Goal: Task Accomplishment & Management: Manage account settings

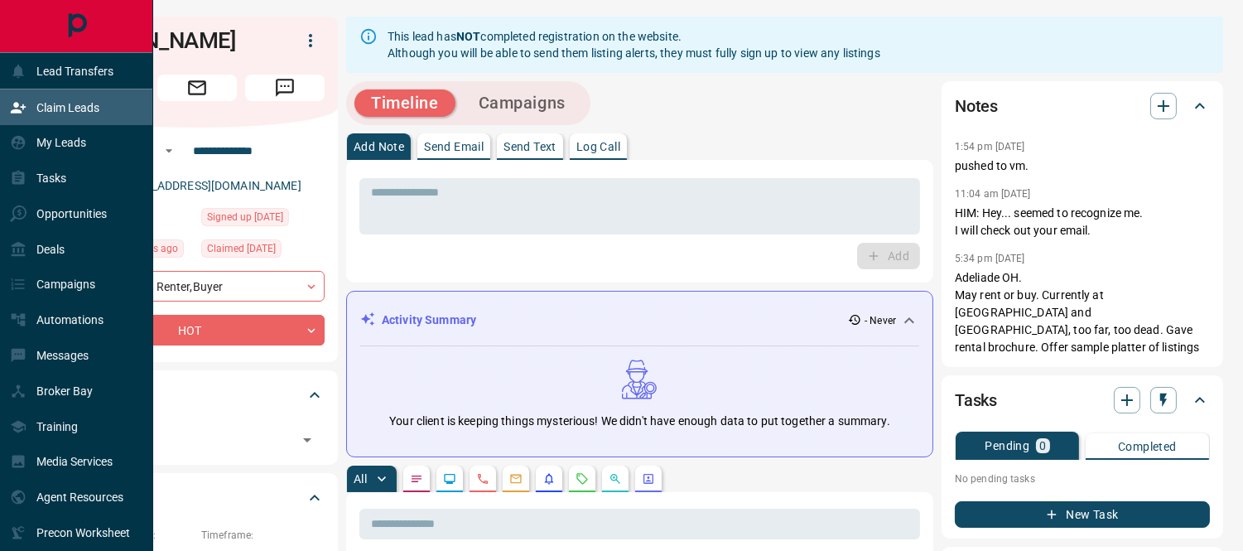
click at [33, 108] on div "Claim Leads" at bounding box center [54, 107] width 89 height 27
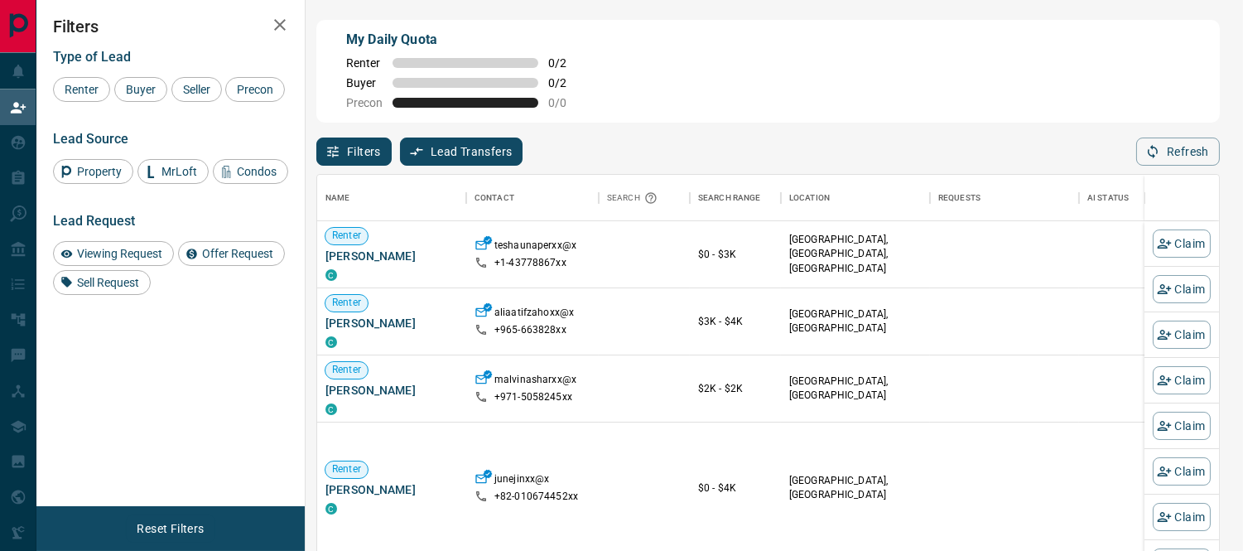
scroll to position [400, 888]
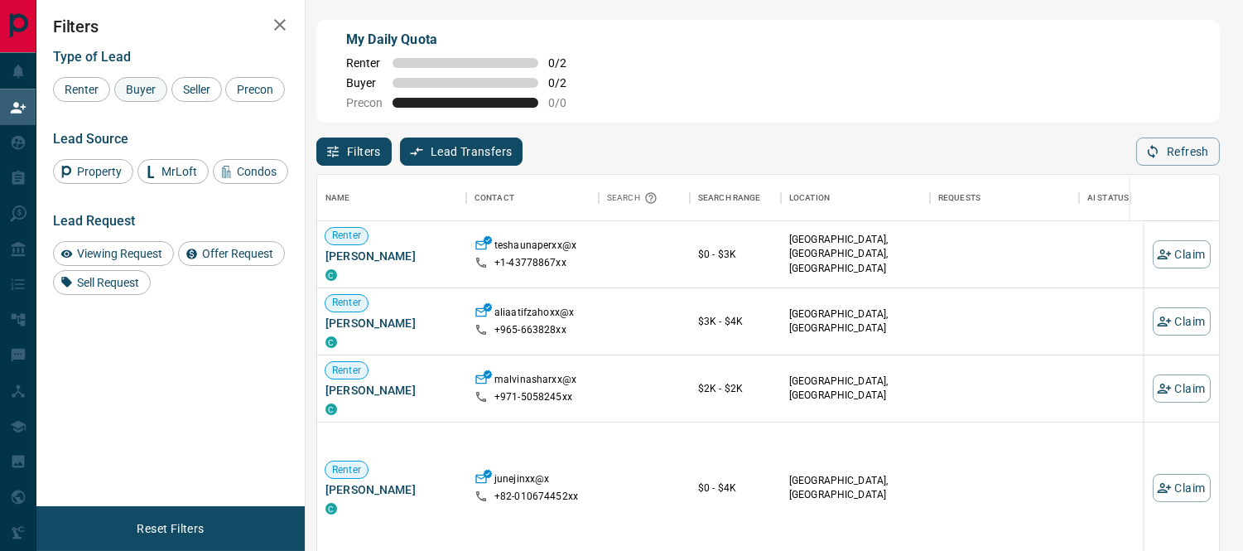
click at [137, 87] on span "Buyer" at bounding box center [140, 89] width 41 height 13
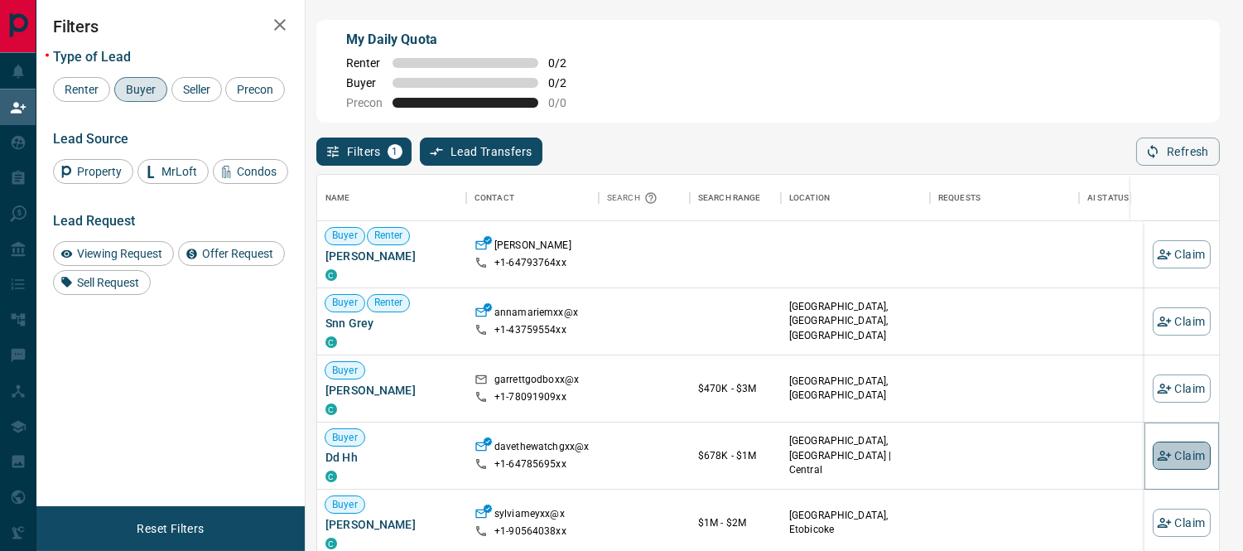
click at [1160, 459] on button "Claim" at bounding box center [1181, 455] width 58 height 28
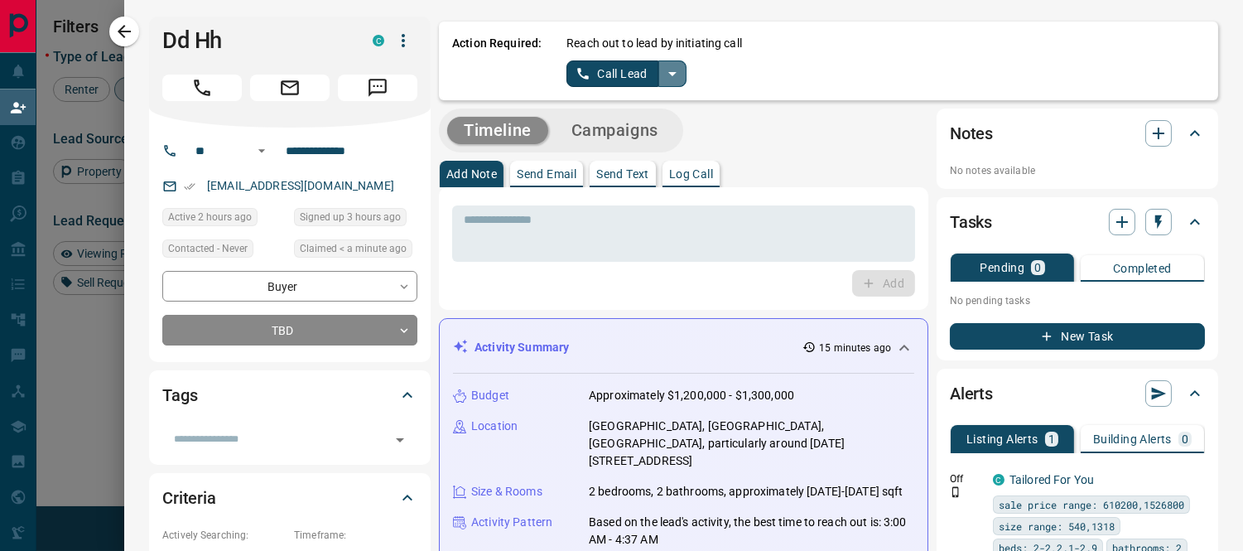
click at [662, 78] on icon "split button" at bounding box center [672, 74] width 20 height 20
click at [606, 133] on li "Log Manual Call" at bounding box center [625, 130] width 101 height 25
click at [593, 72] on button "Log Manual Call" at bounding box center [620, 73] width 109 height 26
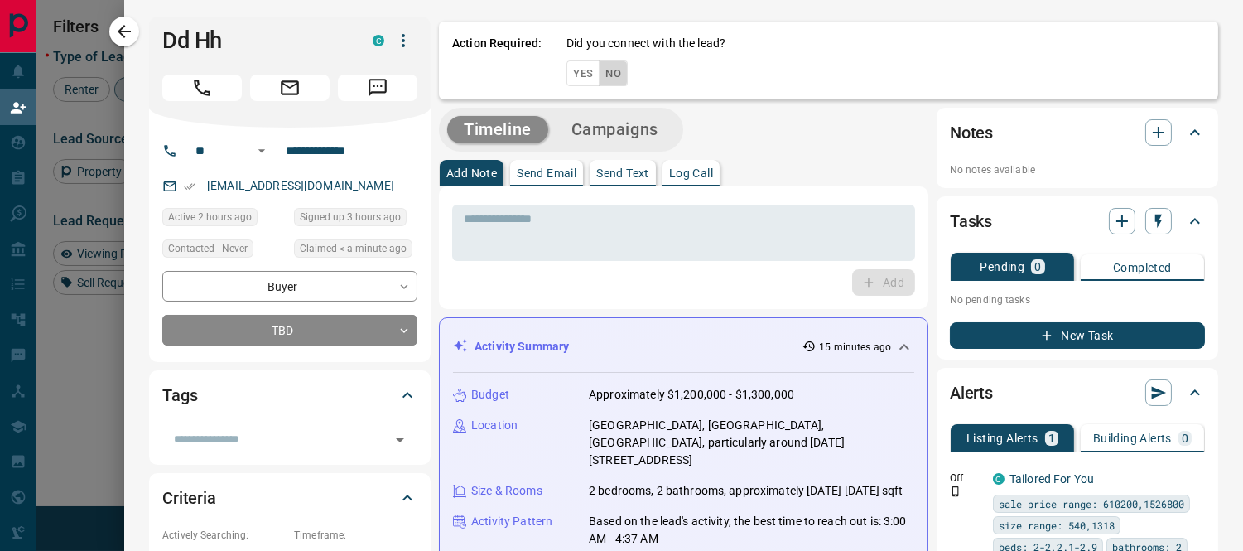
click at [604, 73] on button "No" at bounding box center [613, 73] width 29 height 26
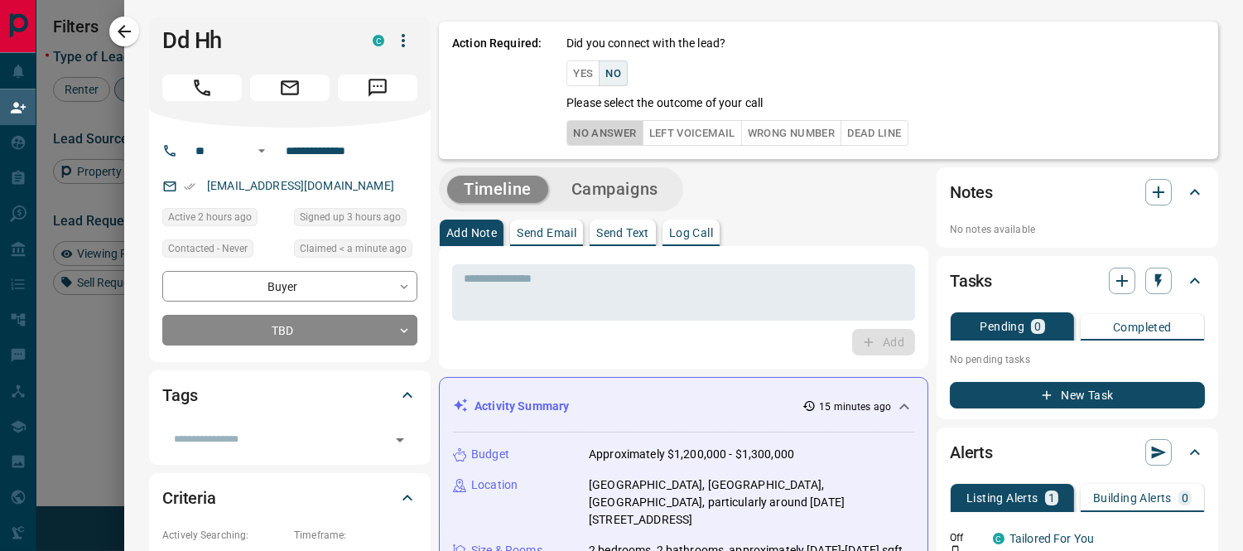
click at [600, 124] on button "No Answer" at bounding box center [604, 133] width 76 height 26
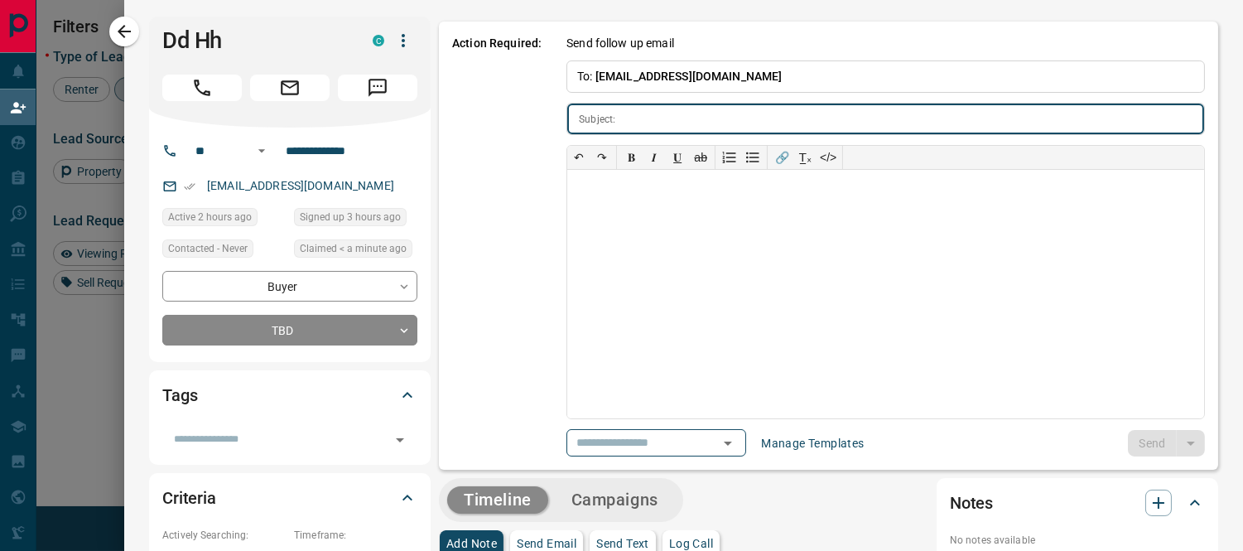
type input "**********"
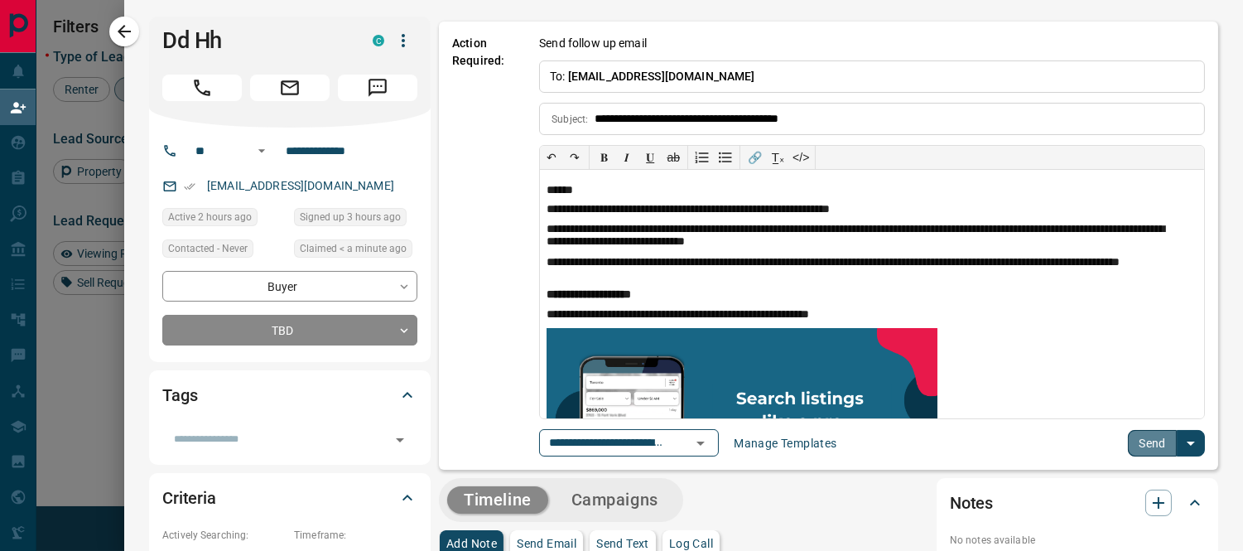
click at [1151, 440] on button "Send" at bounding box center [1152, 443] width 49 height 26
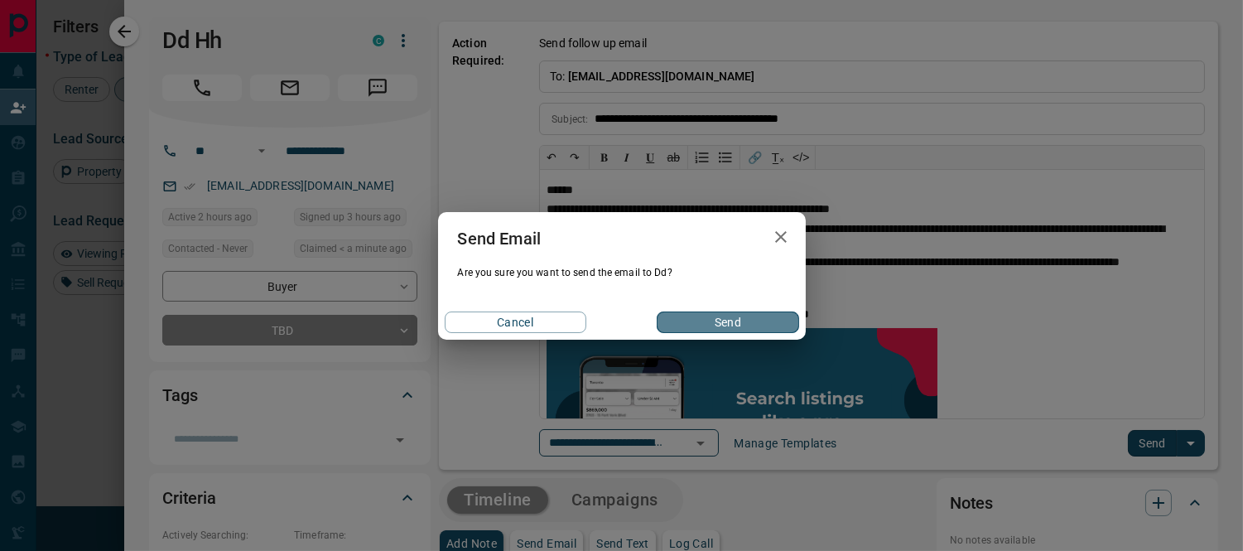
click at [758, 318] on button "Send" at bounding box center [728, 322] width 142 height 22
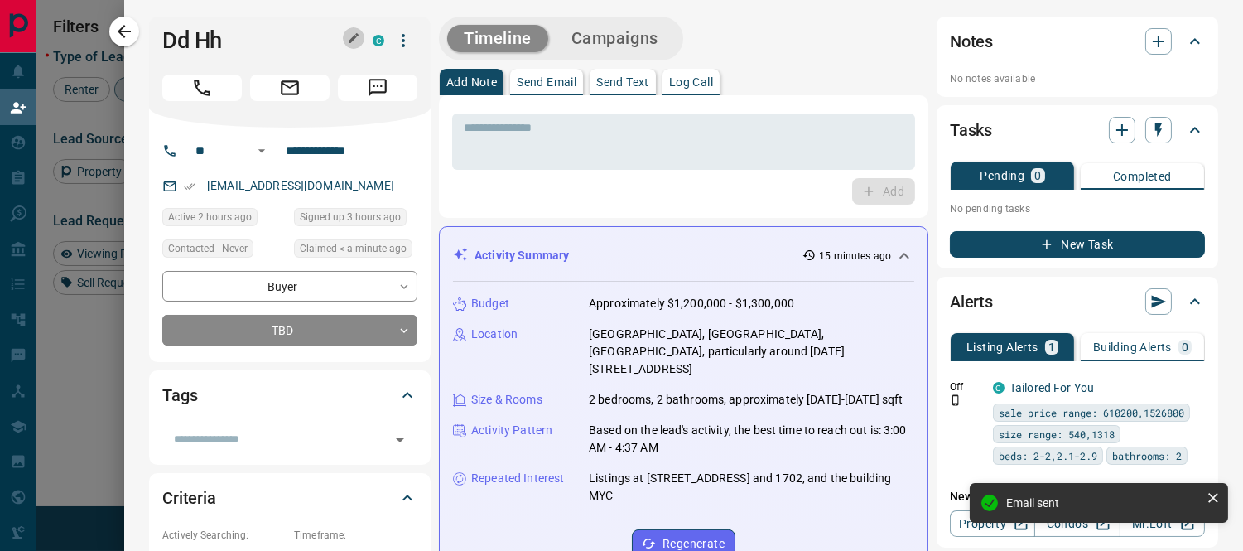
click at [349, 37] on icon "button" at bounding box center [354, 38] width 10 height 10
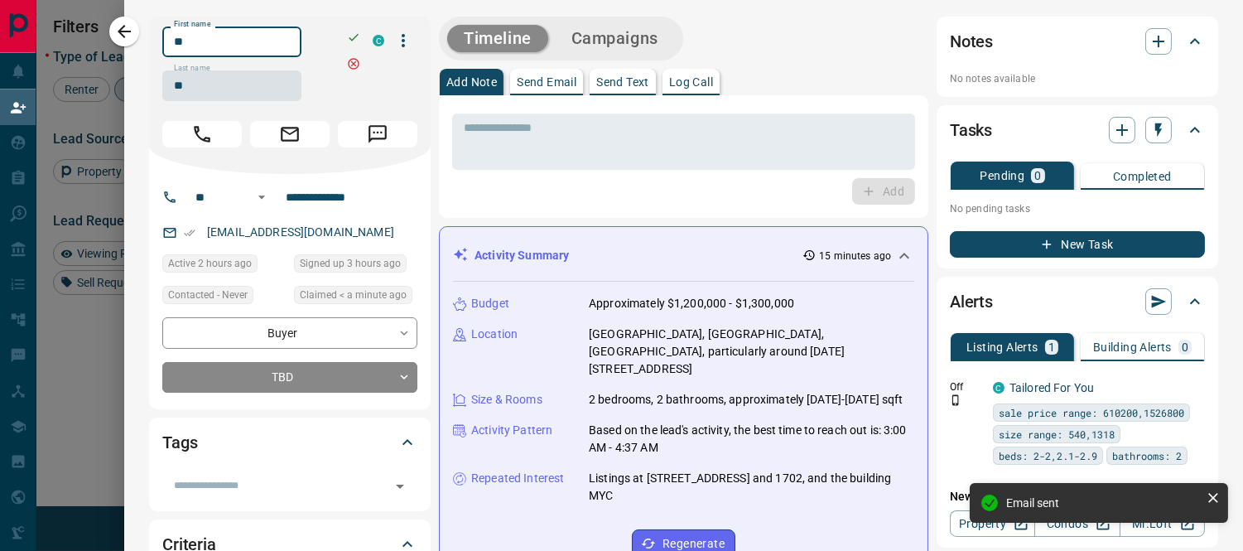
drag, startPoint x: 196, startPoint y: 46, endPoint x: 171, endPoint y: 50, distance: 25.9
click at [171, 50] on input "**" at bounding box center [231, 41] width 139 height 31
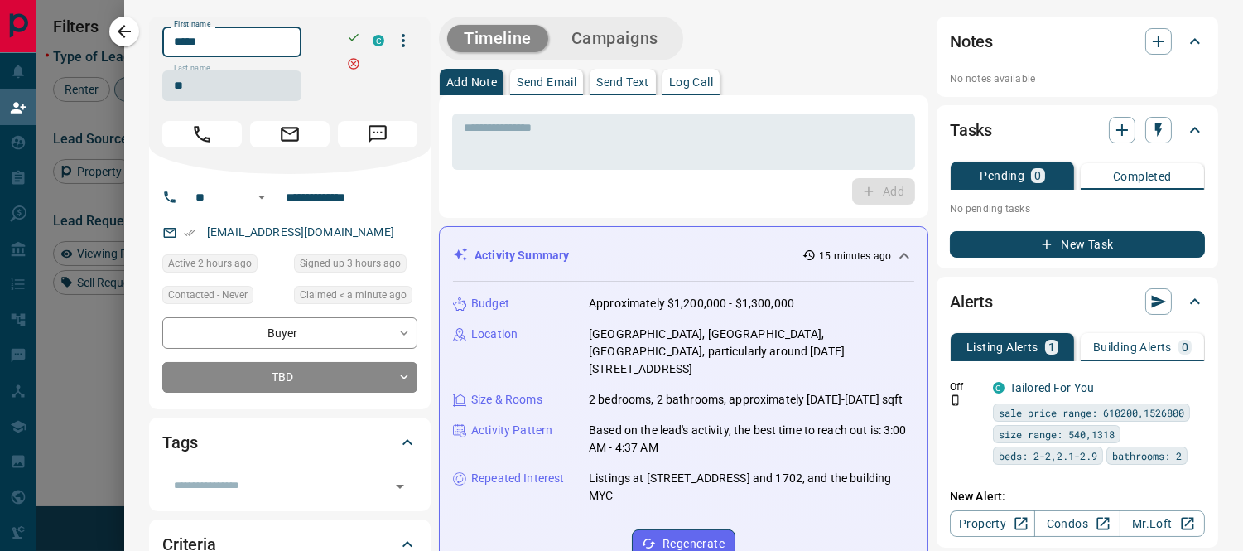
type input "*****"
click at [347, 36] on icon "button" at bounding box center [353, 37] width 13 height 13
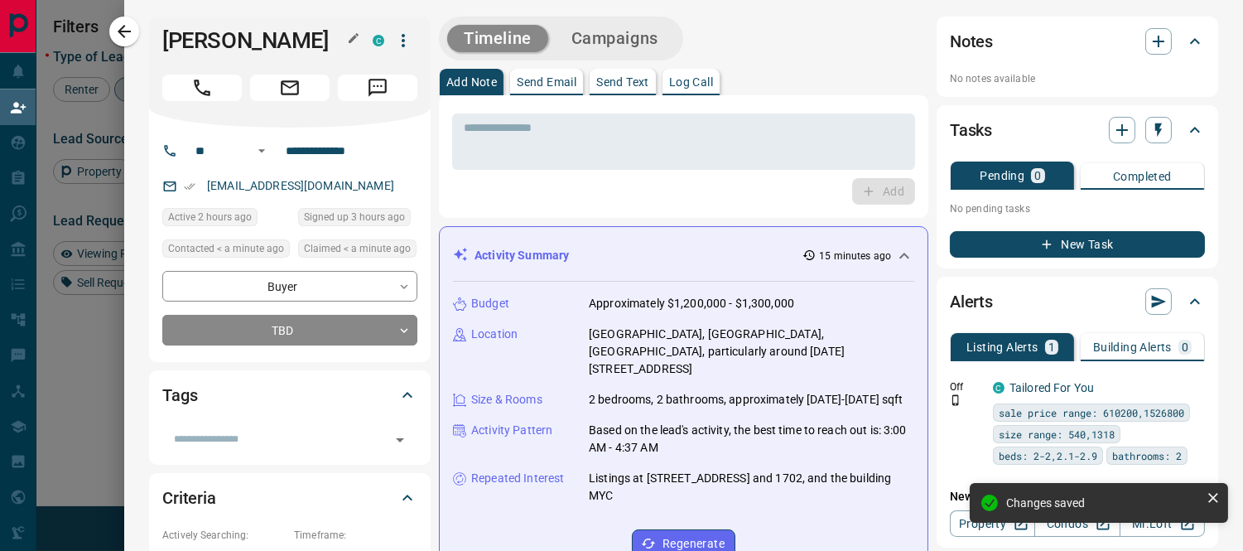
click at [576, 180] on div "Add" at bounding box center [683, 191] width 463 height 26
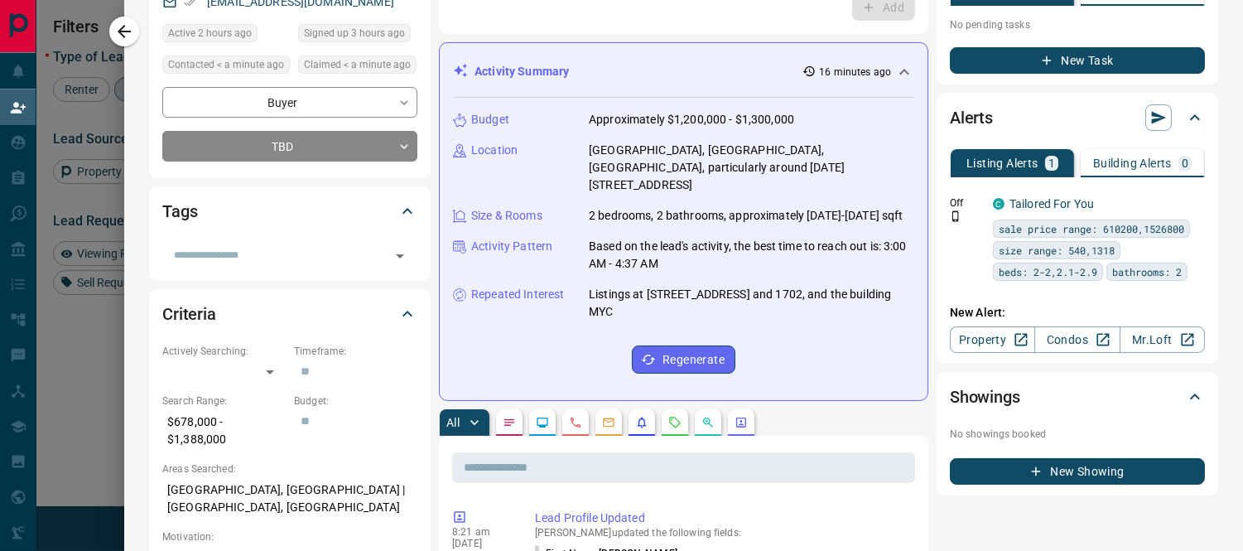
scroll to position [0, 0]
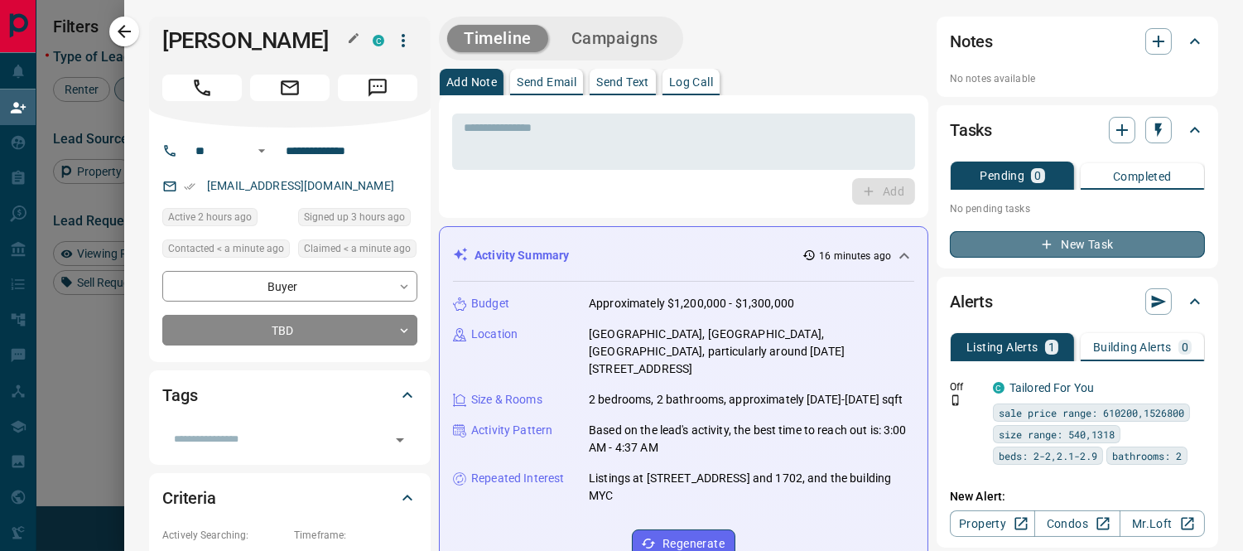
click at [1039, 249] on icon "button" at bounding box center [1046, 244] width 15 height 15
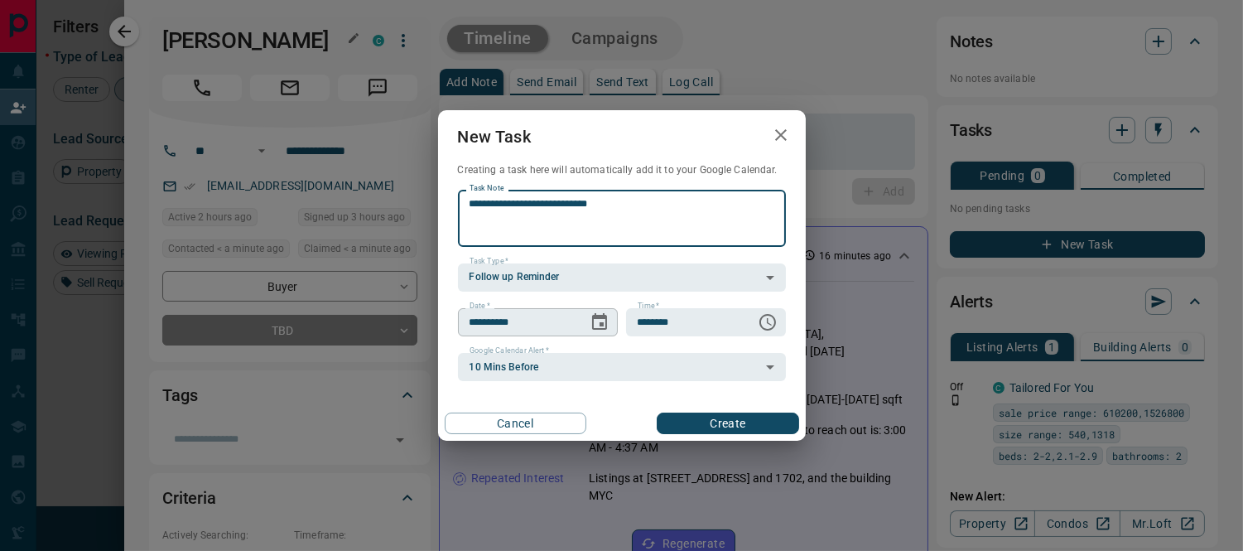
type textarea "**********"
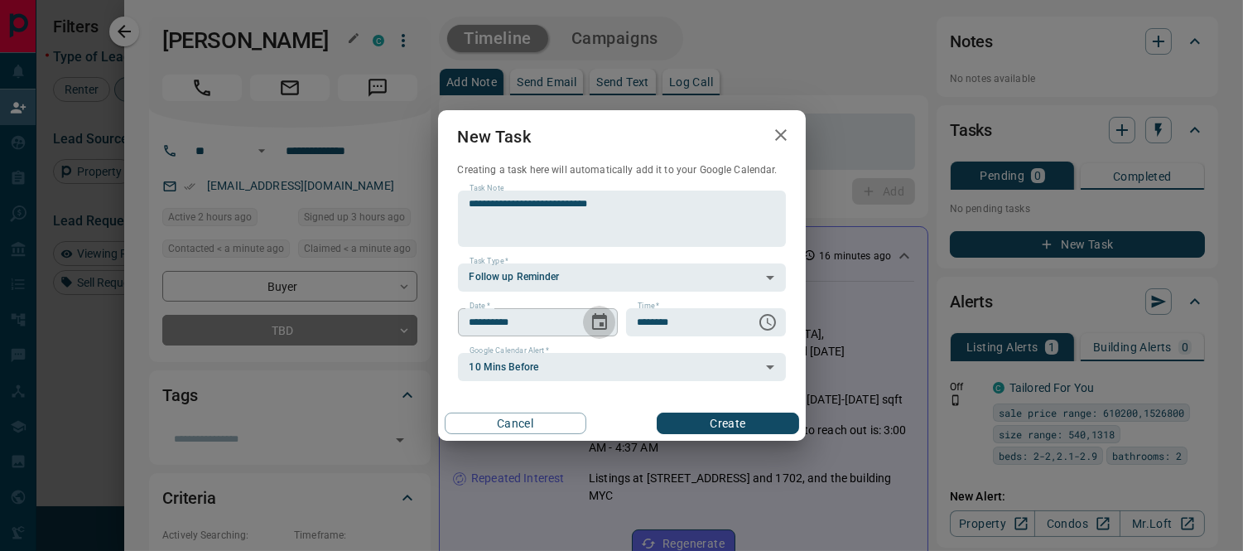
click at [594, 320] on icon "Choose date, selected date is Aug 17, 2025" at bounding box center [599, 322] width 20 height 20
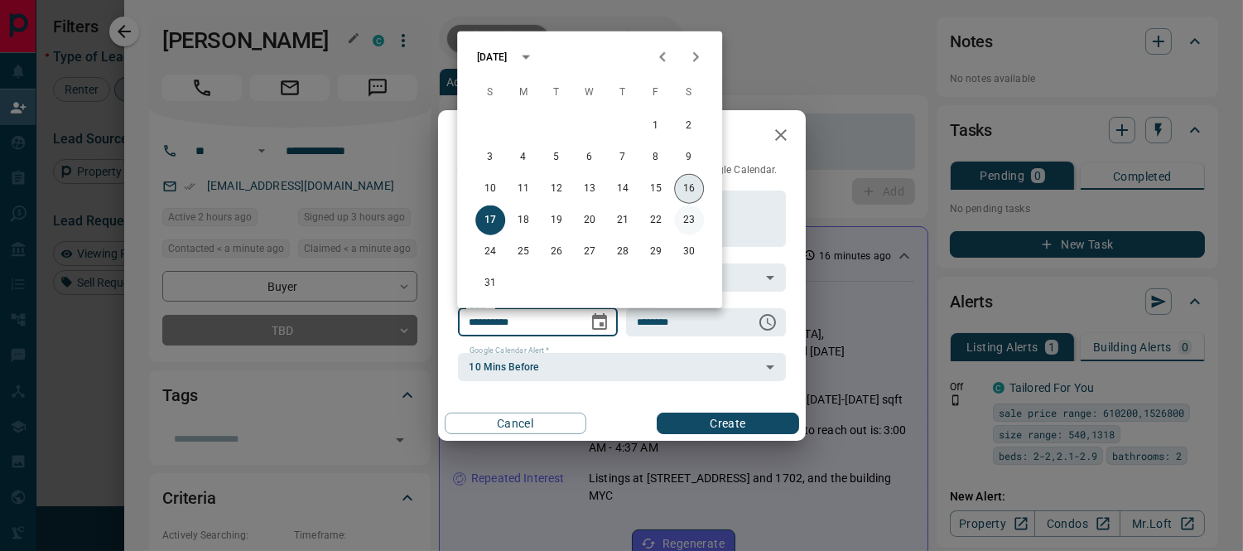
drag, startPoint x: 686, startPoint y: 194, endPoint x: 688, endPoint y: 222, distance: 28.3
click at [687, 193] on button "16" at bounding box center [689, 189] width 30 height 30
type input "**********"
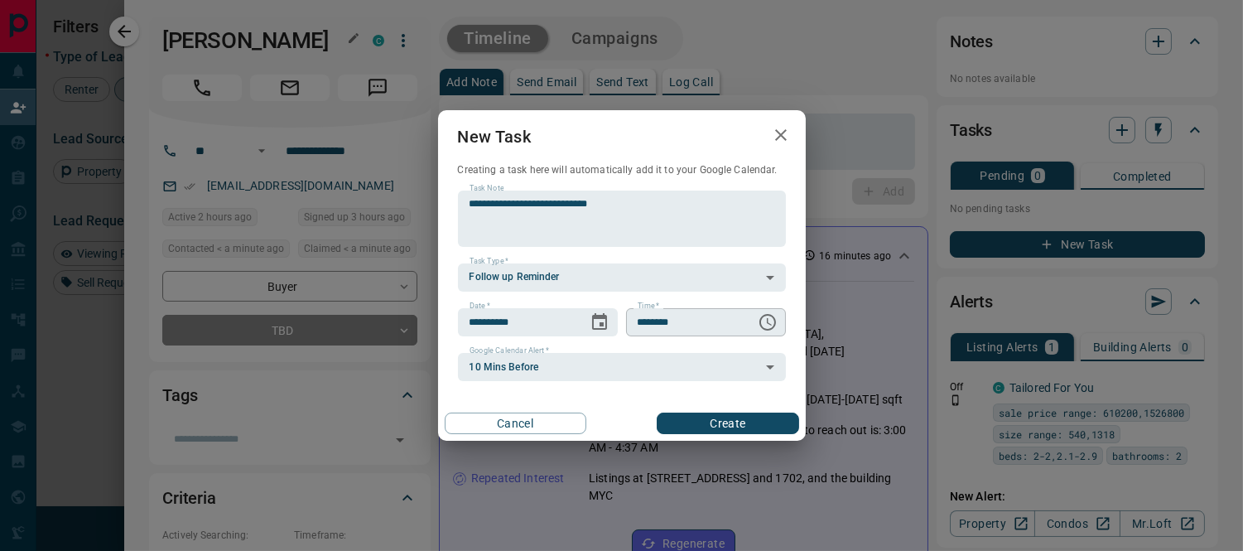
click at [767, 320] on icon "Choose time, selected time is 6:00 AM" at bounding box center [768, 322] width 20 height 20
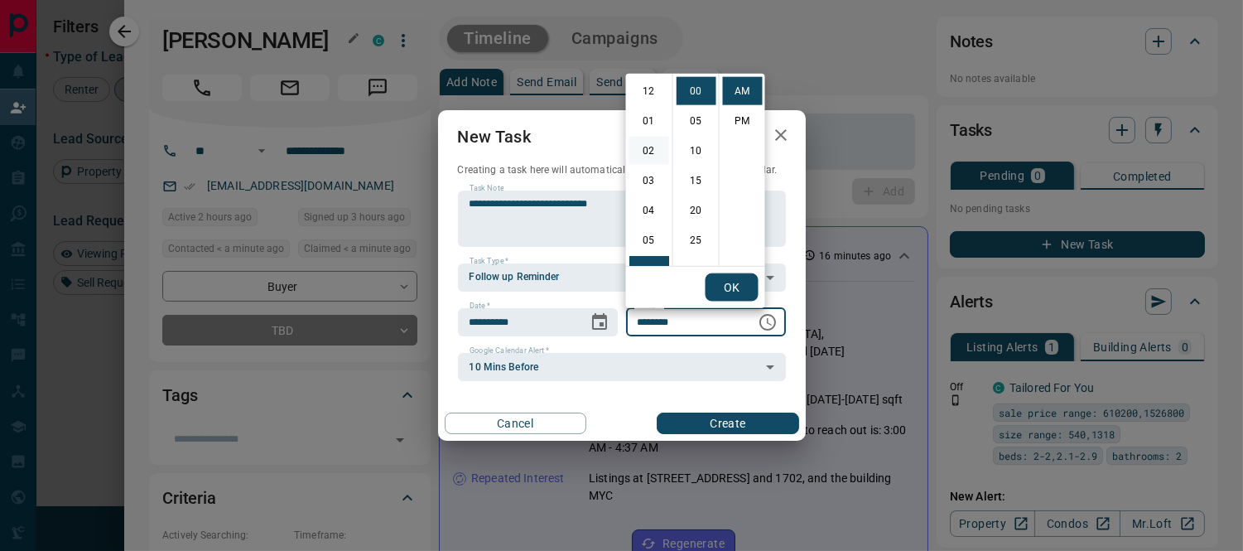
click at [644, 150] on li "02" at bounding box center [649, 151] width 40 height 28
click at [739, 117] on li "PM" at bounding box center [743, 121] width 40 height 28
type input "********"
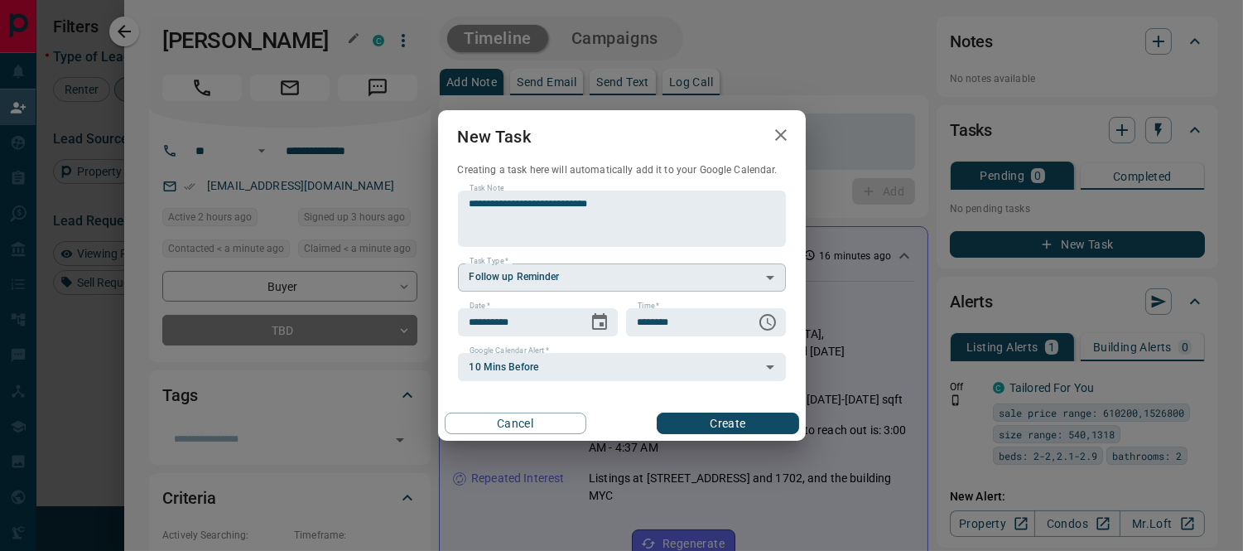
scroll to position [25, 0]
click at [738, 286] on body "Lead Transfers Claim Leads My Leads Tasks Opportunities Deals Campaigns Automat…" at bounding box center [621, 237] width 1243 height 474
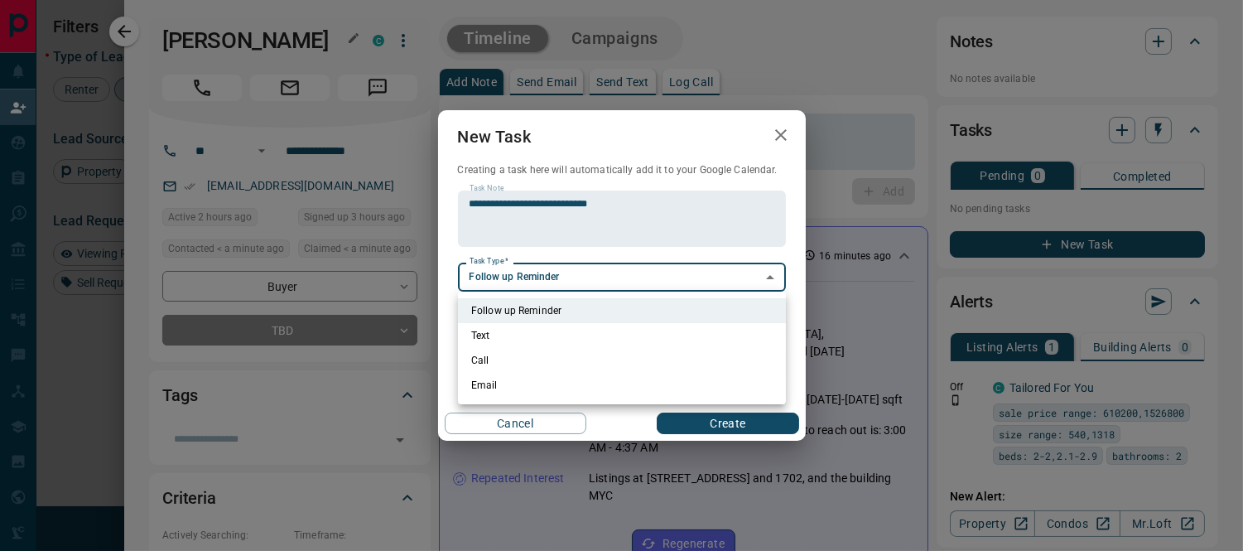
click at [689, 219] on div at bounding box center [621, 275] width 1243 height 551
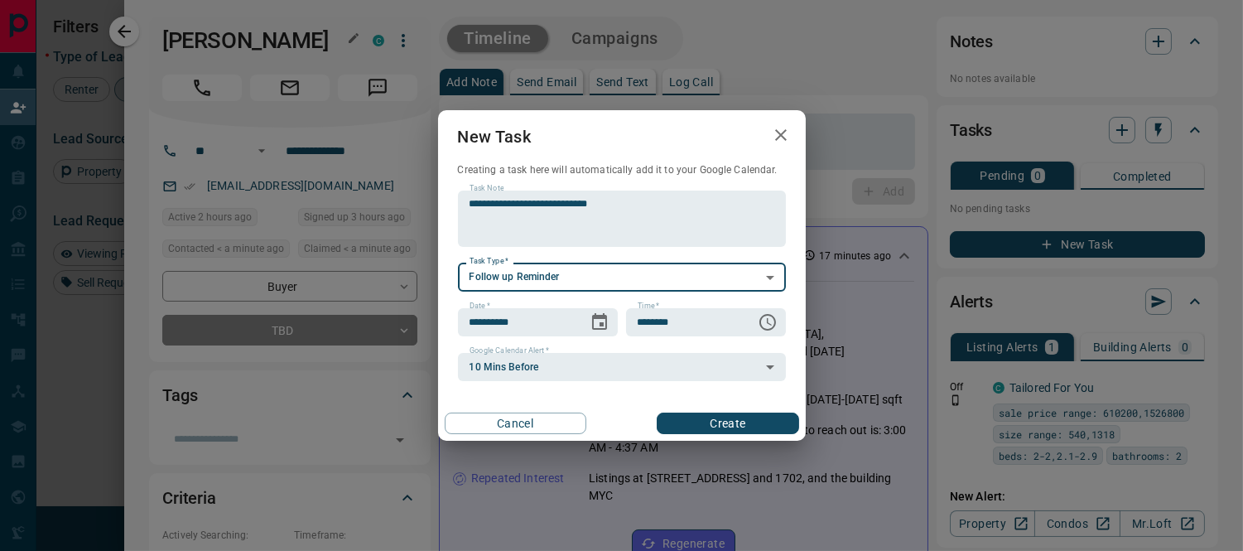
click at [644, 287] on body "Lead Transfers Claim Leads My Leads Tasks Opportunities Deals Campaigns Automat…" at bounding box center [621, 237] width 1243 height 474
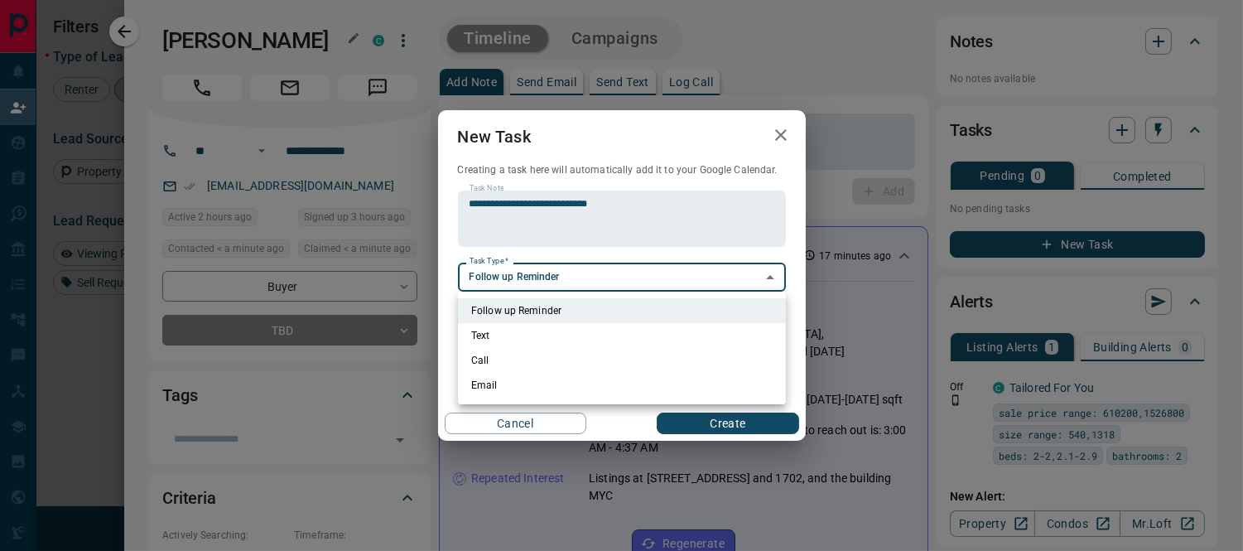
click at [479, 360] on li "Call" at bounding box center [622, 360] width 328 height 25
type input "**********"
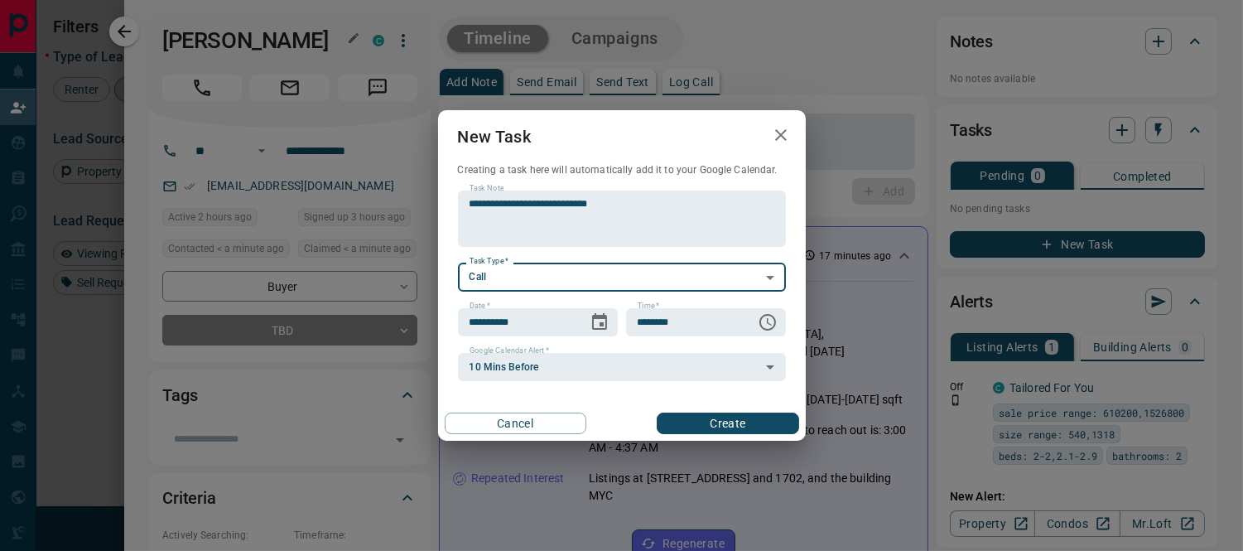
click at [699, 423] on button "Create" at bounding box center [728, 423] width 142 height 22
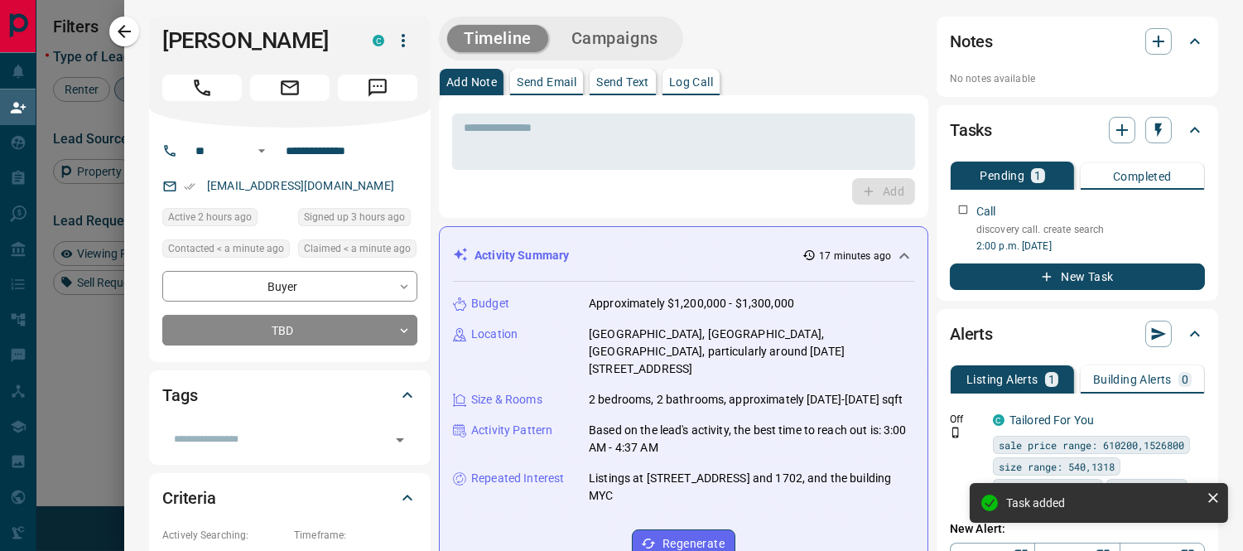
drag, startPoint x: 127, startPoint y: 36, endPoint x: 103, endPoint y: 159, distance: 125.7
click at [127, 36] on icon "button" at bounding box center [124, 32] width 20 height 20
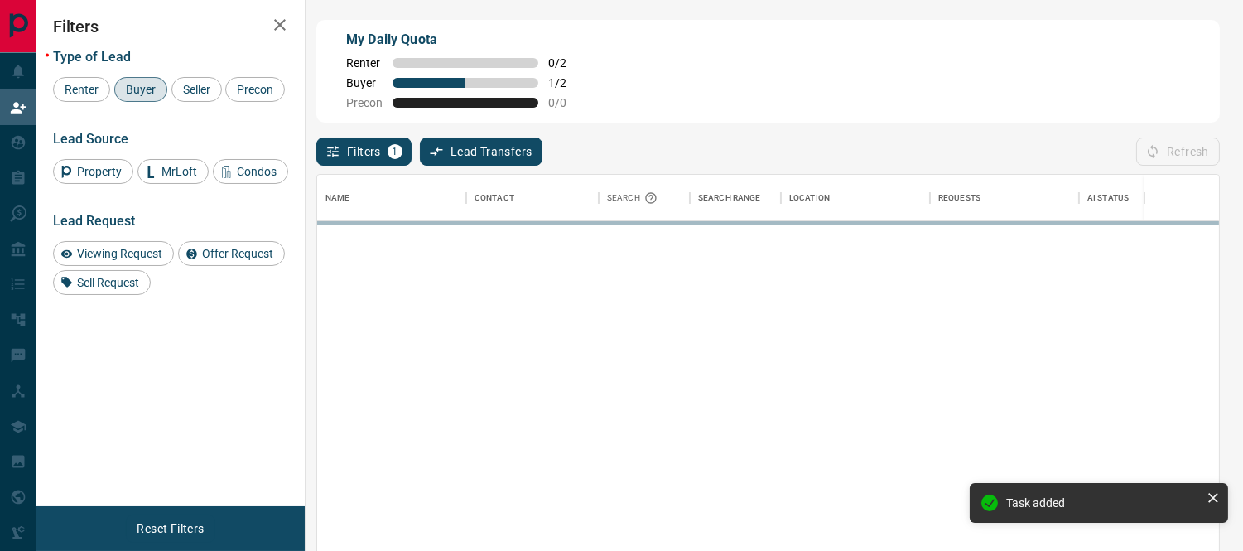
scroll to position [400, 888]
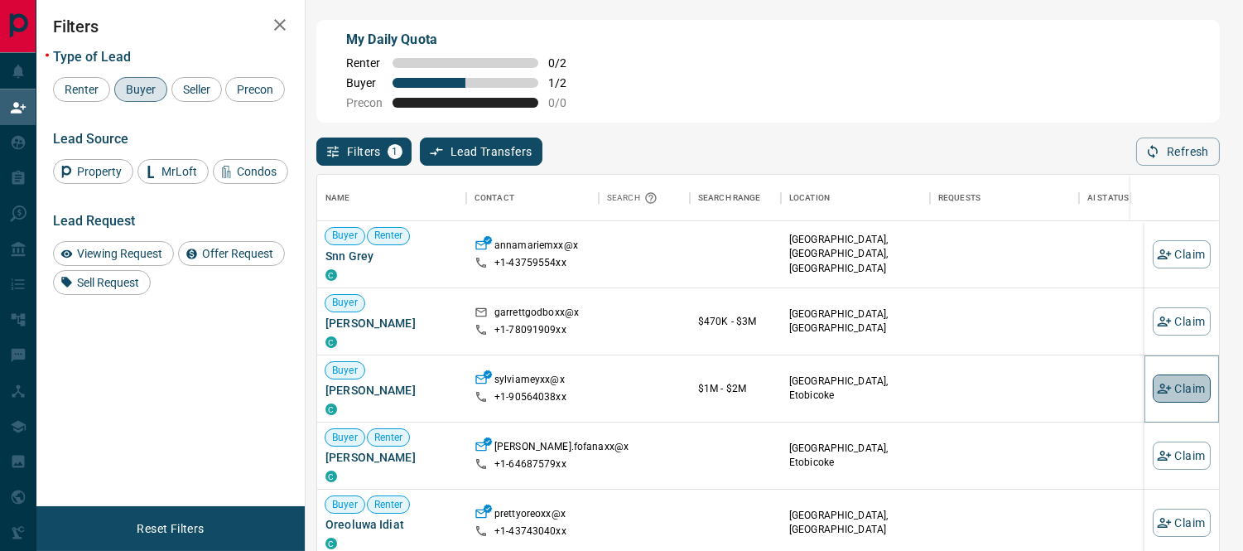
click at [1166, 392] on button "Claim" at bounding box center [1181, 388] width 58 height 28
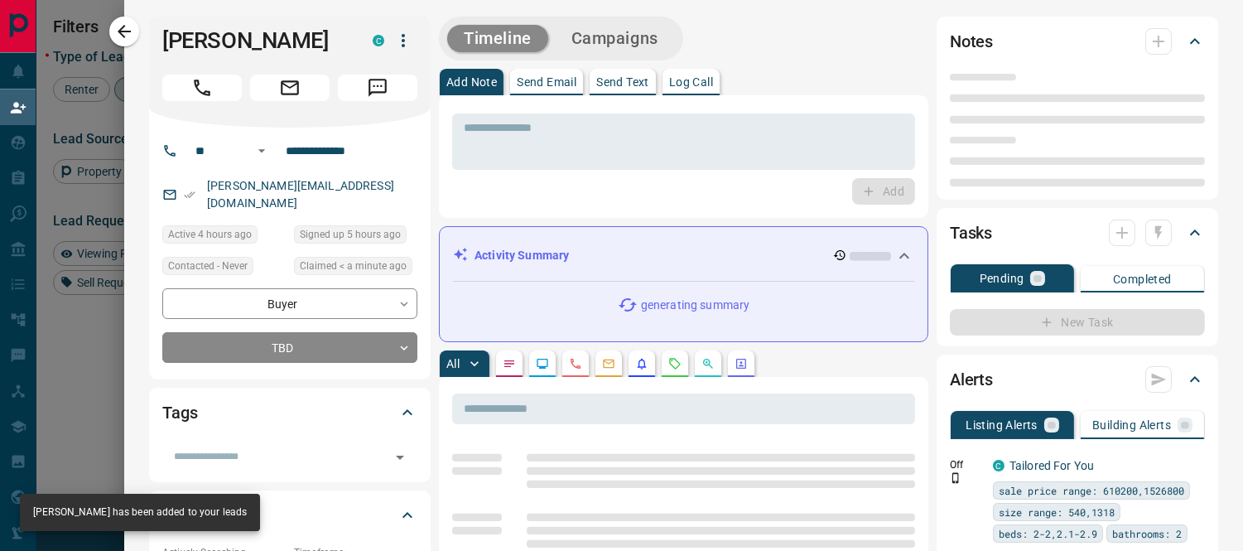
type input "**"
type input "**********"
type input "**"
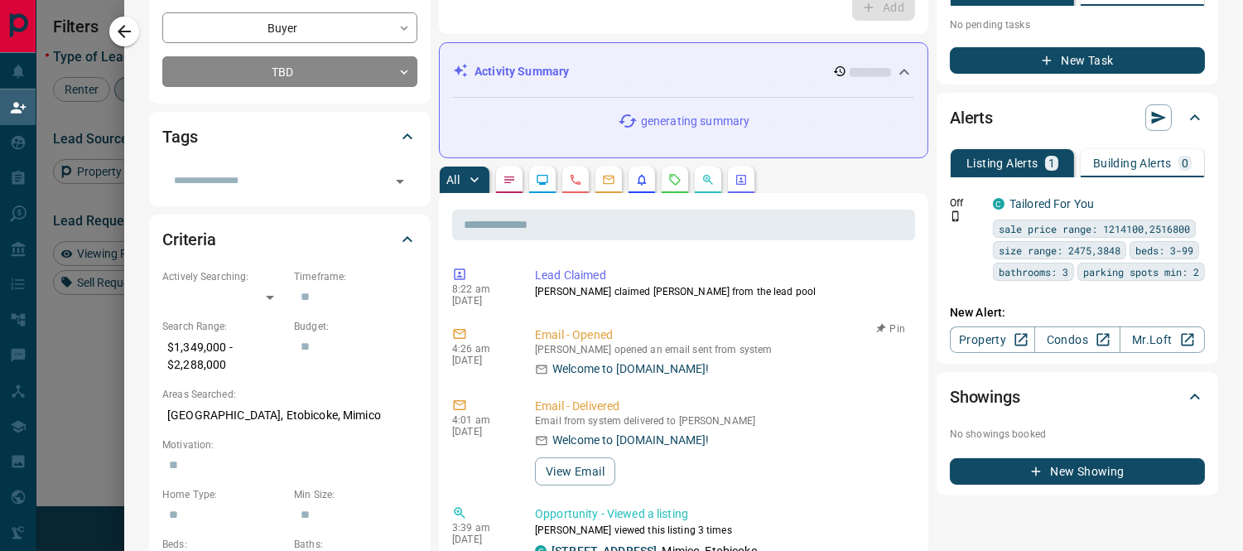
scroll to position [0, 0]
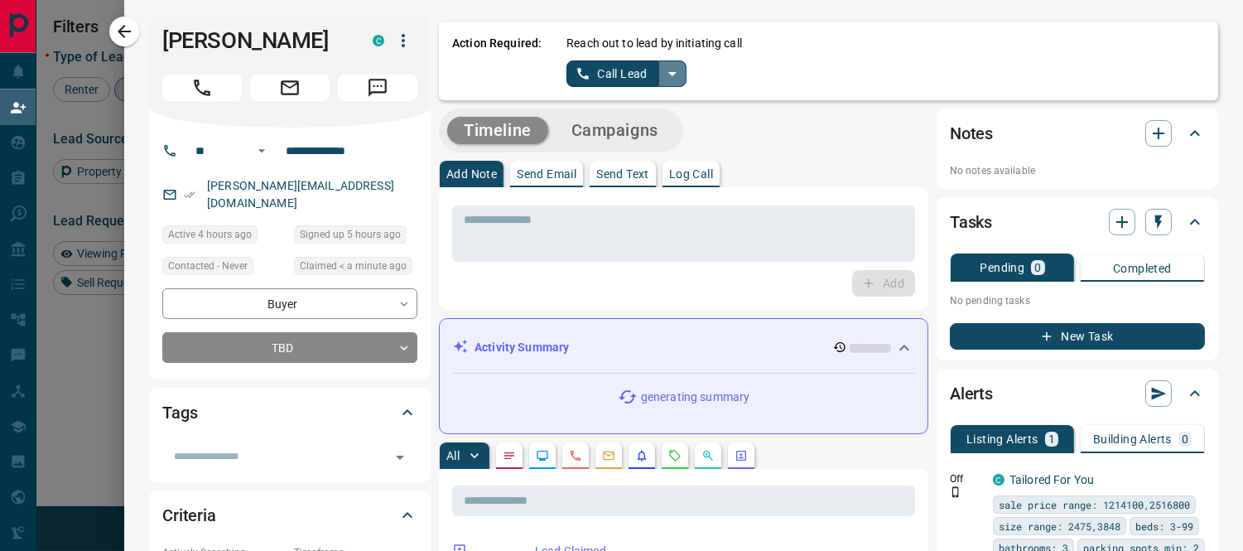
click at [663, 77] on icon "split button" at bounding box center [672, 74] width 20 height 20
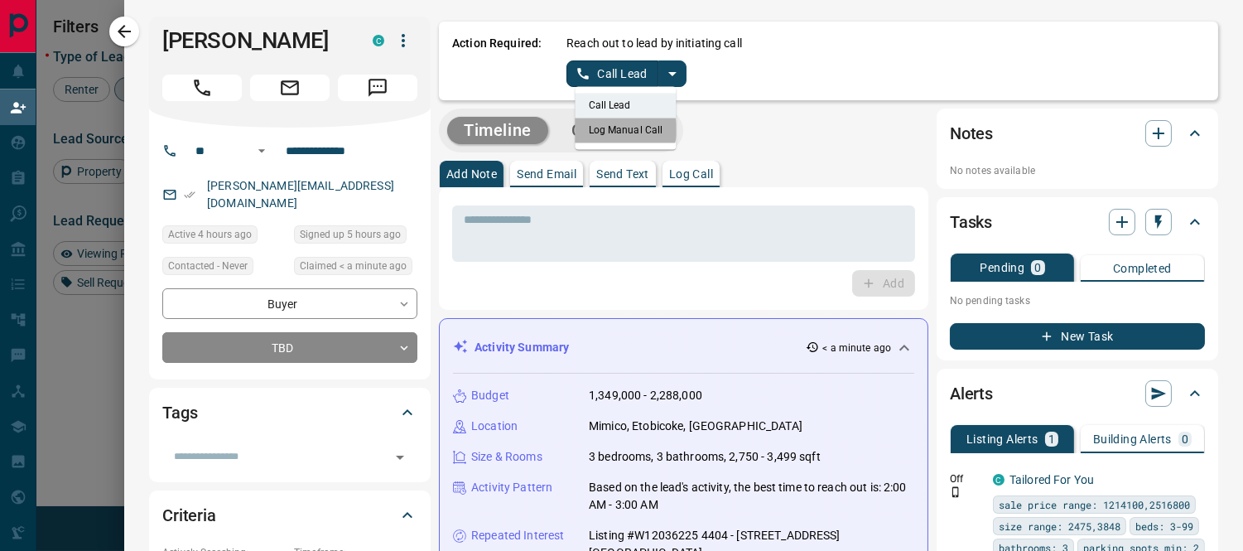
click at [613, 129] on li "Log Manual Call" at bounding box center [625, 130] width 101 height 25
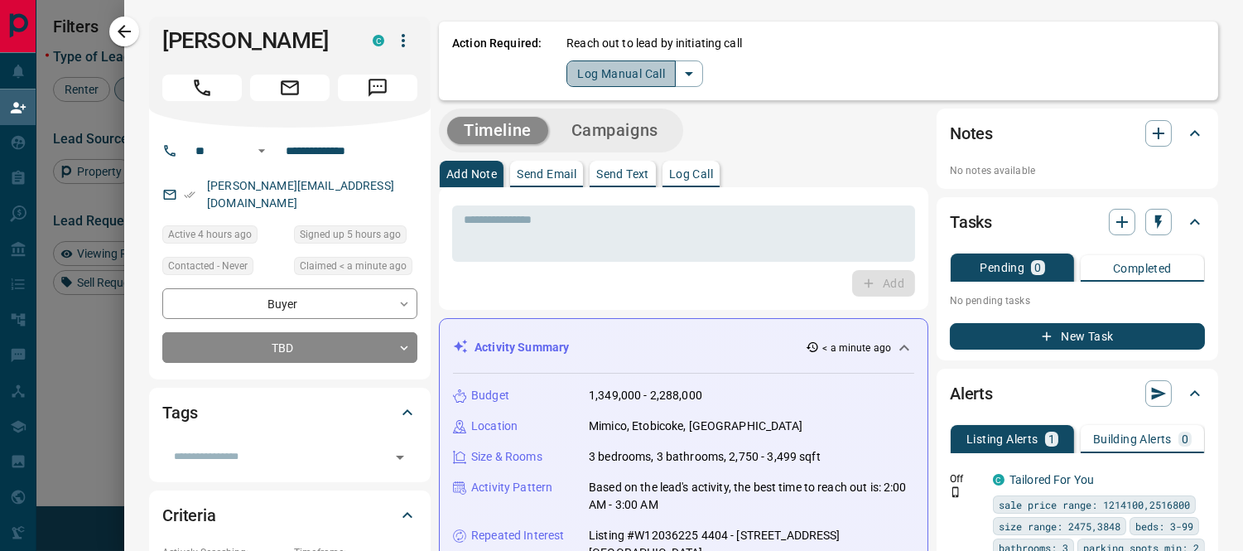
click at [598, 70] on button "Log Manual Call" at bounding box center [620, 73] width 109 height 26
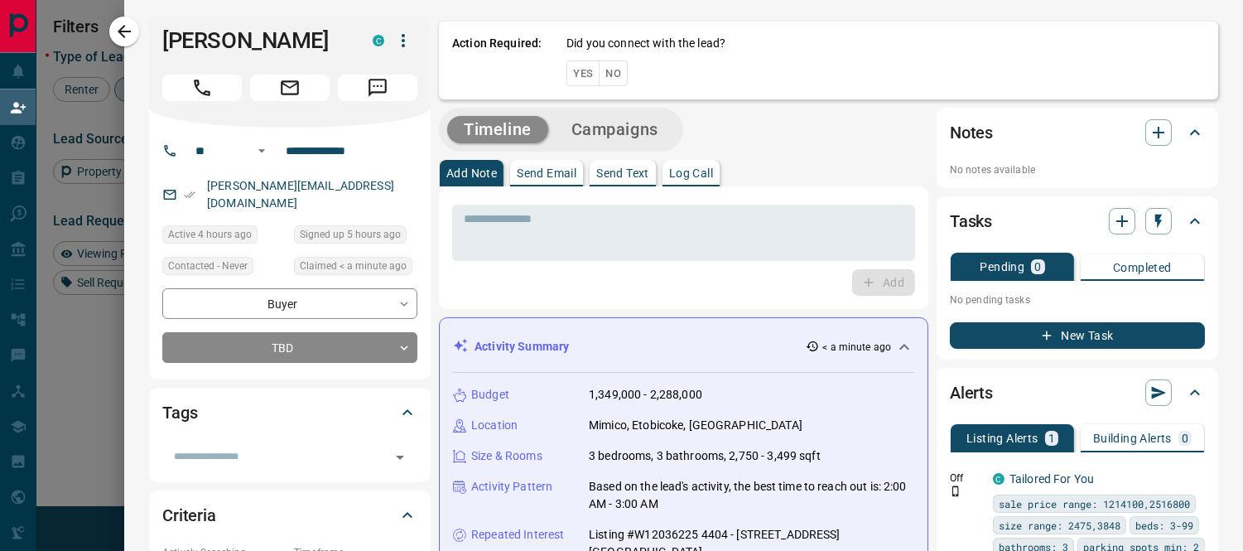
click at [599, 70] on button "No" at bounding box center [613, 73] width 29 height 26
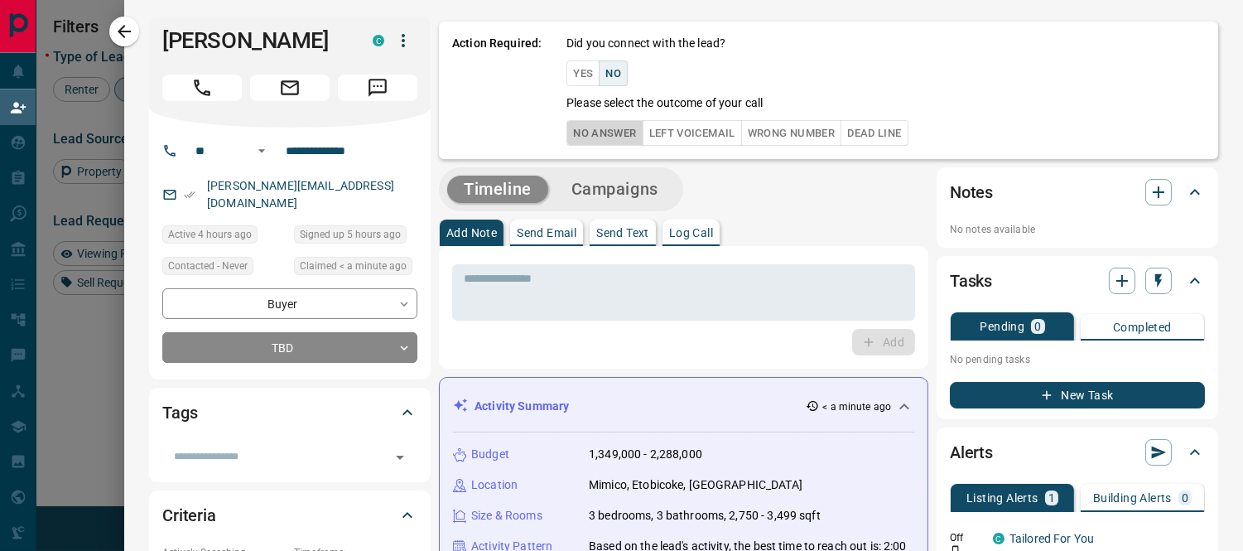
click at [586, 129] on button "No Answer" at bounding box center [604, 133] width 76 height 26
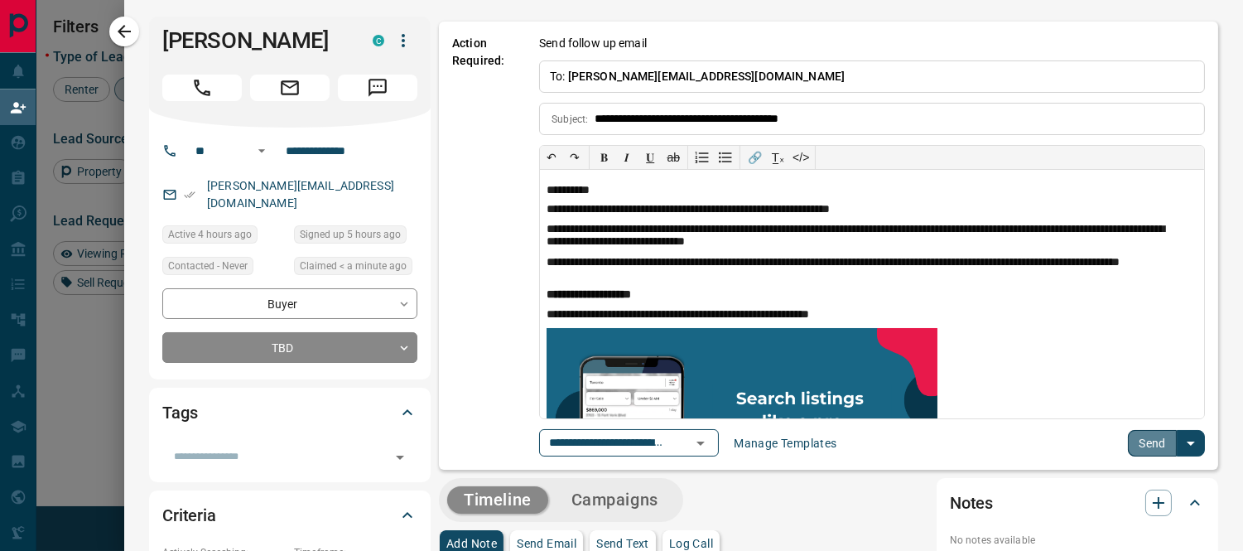
click at [1128, 445] on button "Send" at bounding box center [1152, 443] width 49 height 26
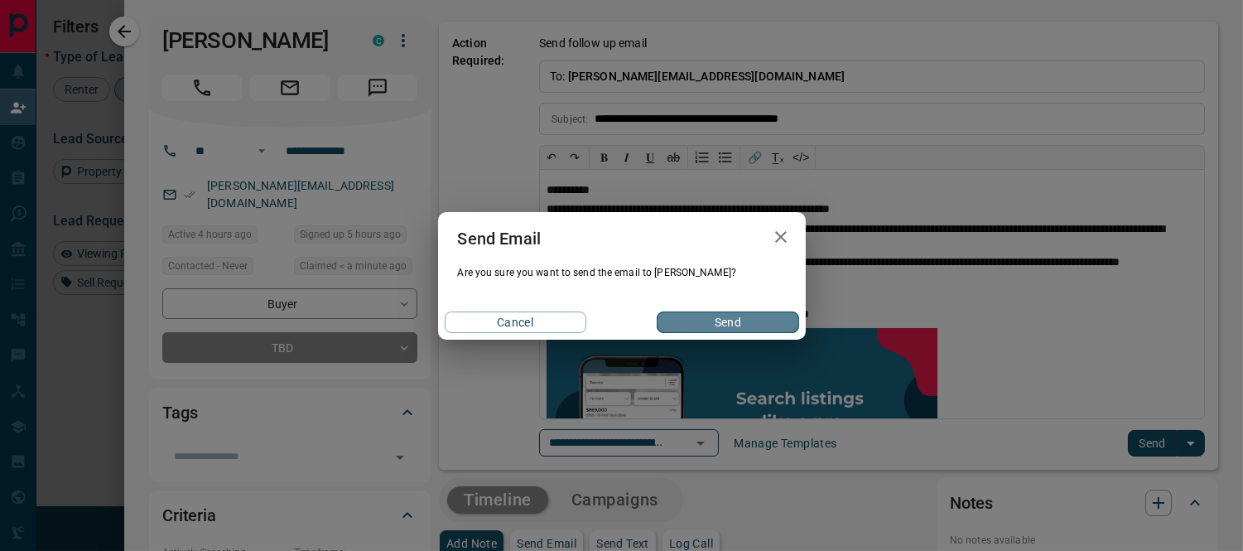
click at [715, 325] on button "Send" at bounding box center [728, 322] width 142 height 22
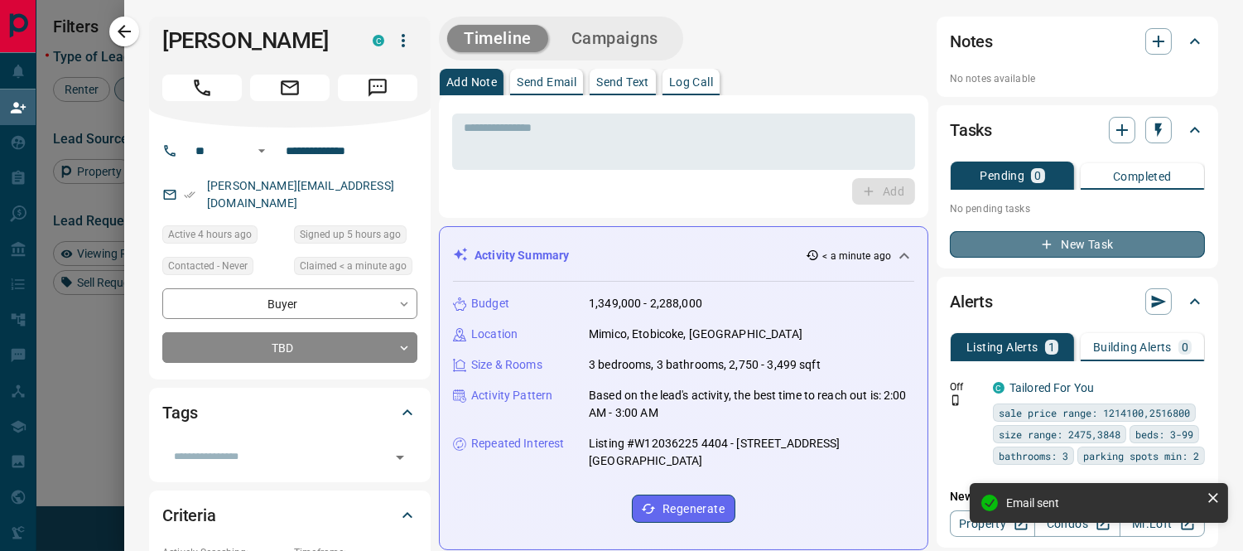
click at [1017, 243] on button "New Task" at bounding box center [1077, 244] width 255 height 26
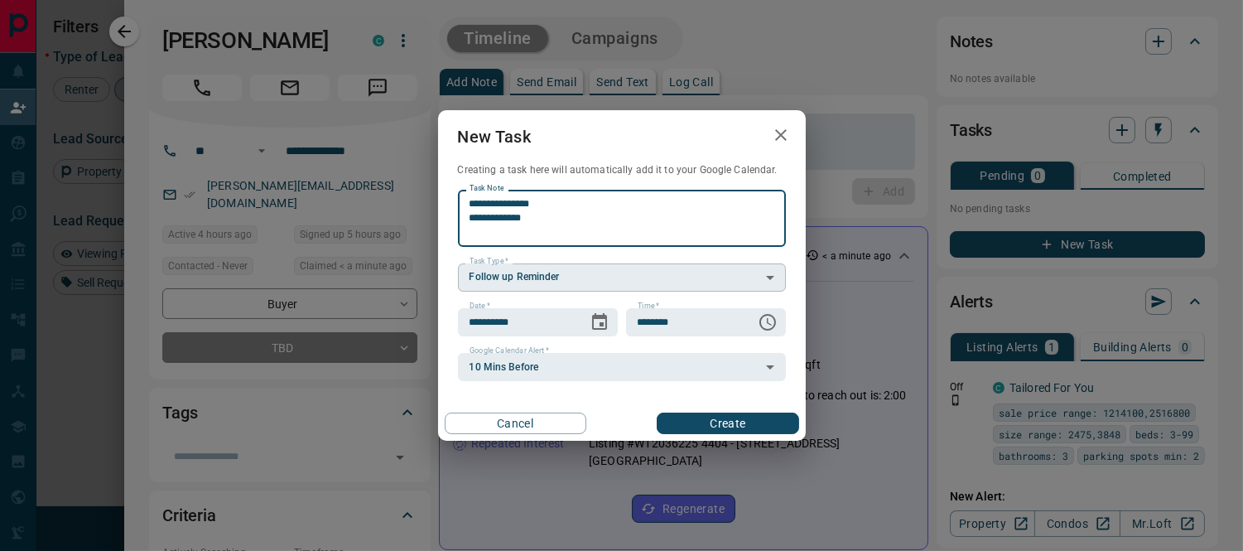
type textarea "**********"
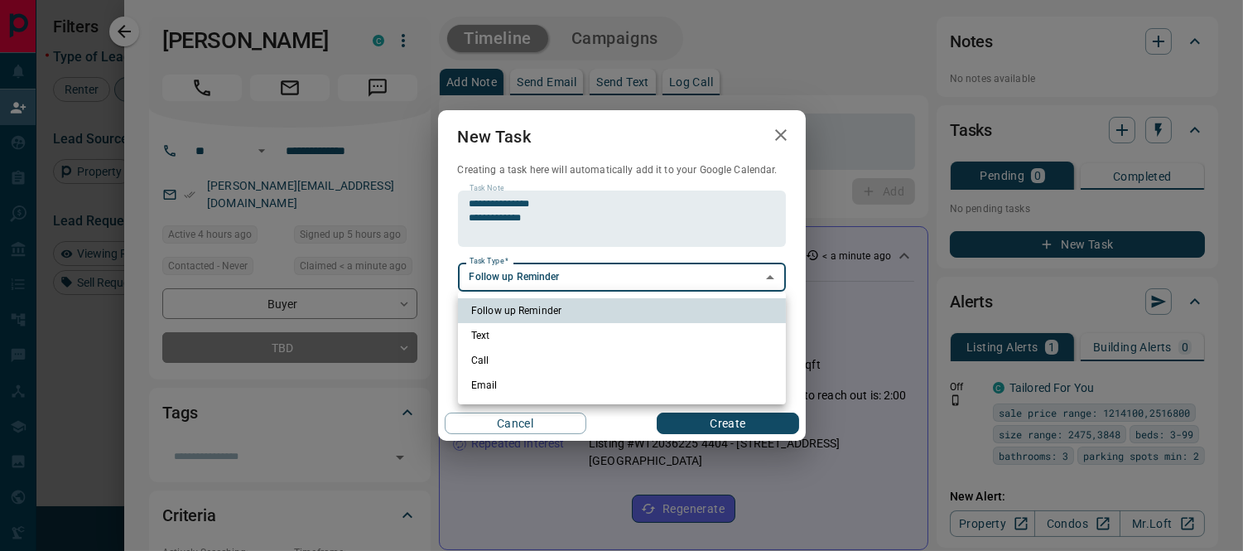
click at [522, 281] on body "Lead Transfers Claim Leads My Leads Tasks Opportunities Deals Campaigns Automat…" at bounding box center [621, 237] width 1243 height 474
click at [484, 361] on li "Call" at bounding box center [622, 360] width 328 height 25
type input "**********"
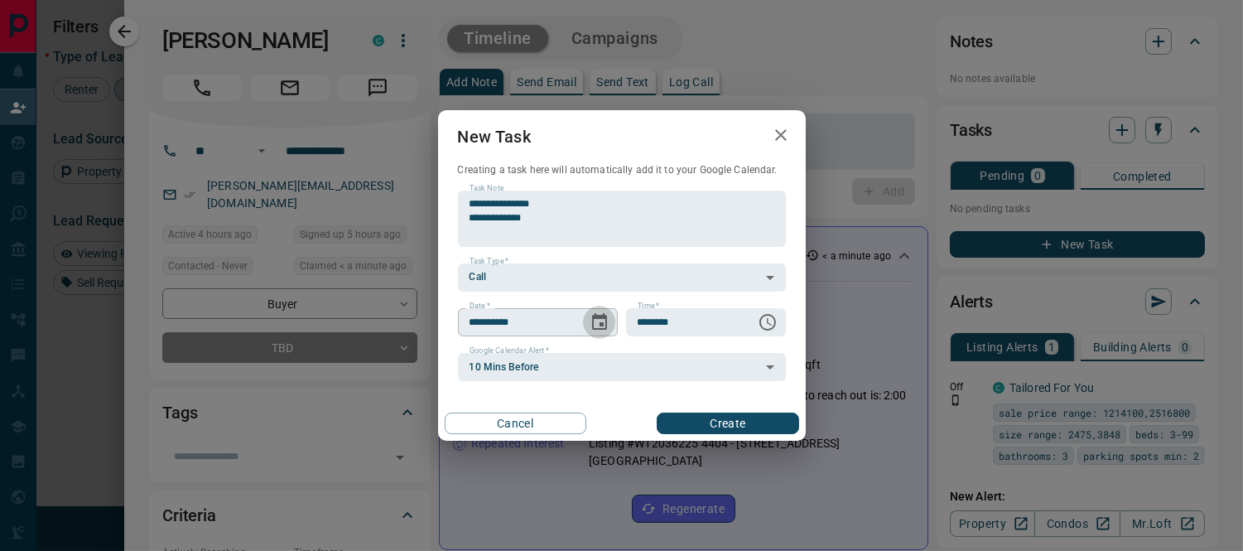
click at [594, 327] on icon "Choose date, selected date is Aug 17, 2025" at bounding box center [599, 322] width 20 height 20
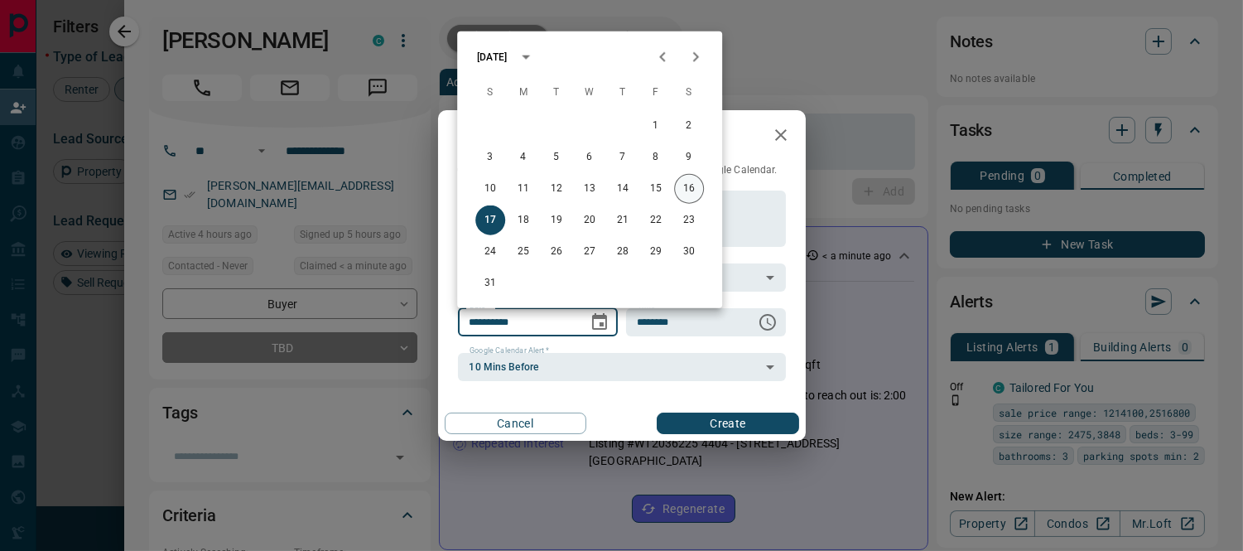
click at [688, 186] on button "16" at bounding box center [689, 189] width 30 height 30
type input "**********"
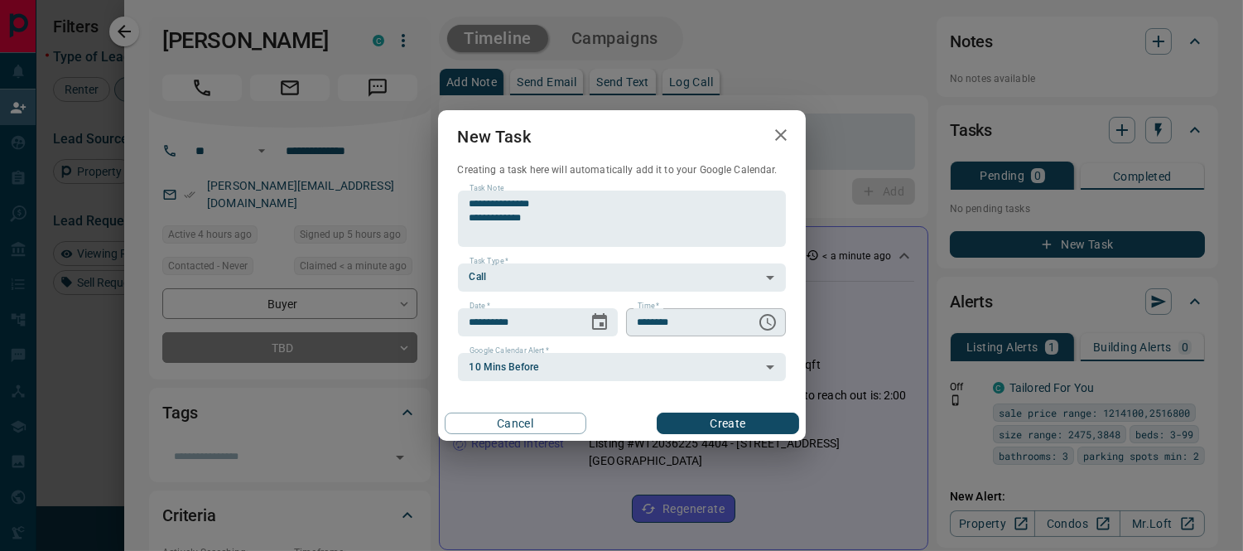
click at [767, 315] on icon "Choose time, selected time is 6:00 AM" at bounding box center [767, 322] width 17 height 17
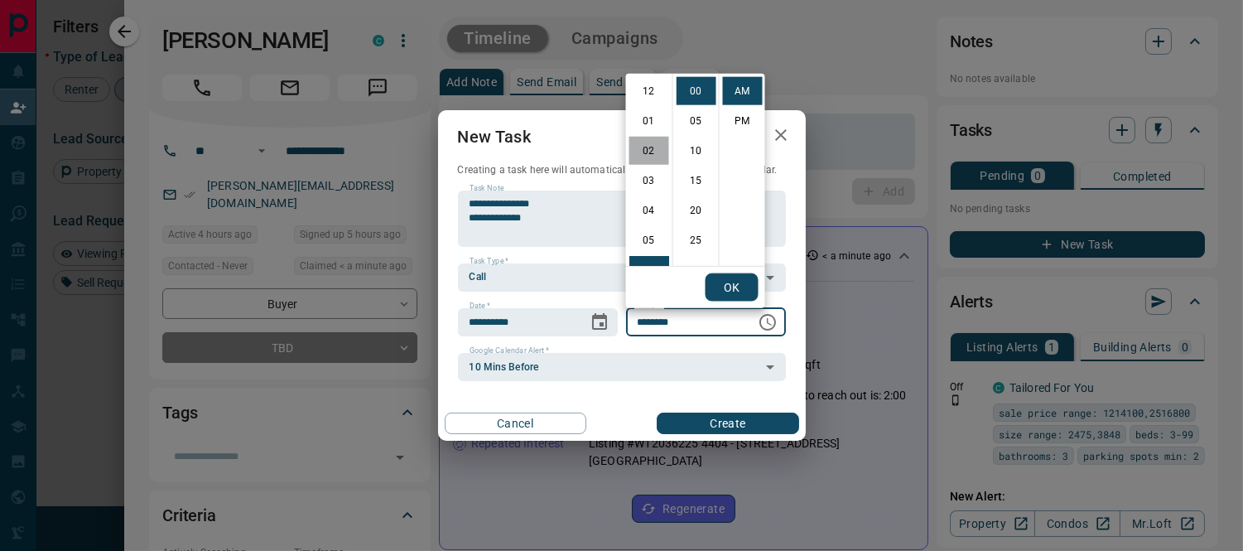
click at [642, 147] on li "02" at bounding box center [649, 151] width 40 height 28
click at [743, 118] on li "PM" at bounding box center [743, 121] width 40 height 28
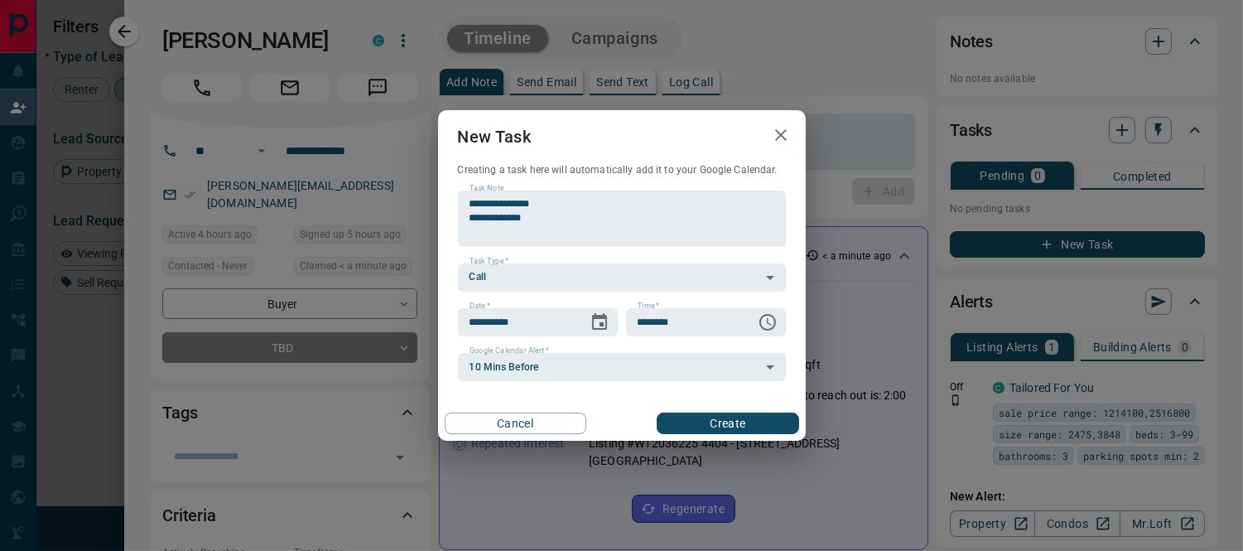
type input "********"
click at [705, 421] on button "Create" at bounding box center [728, 423] width 142 height 22
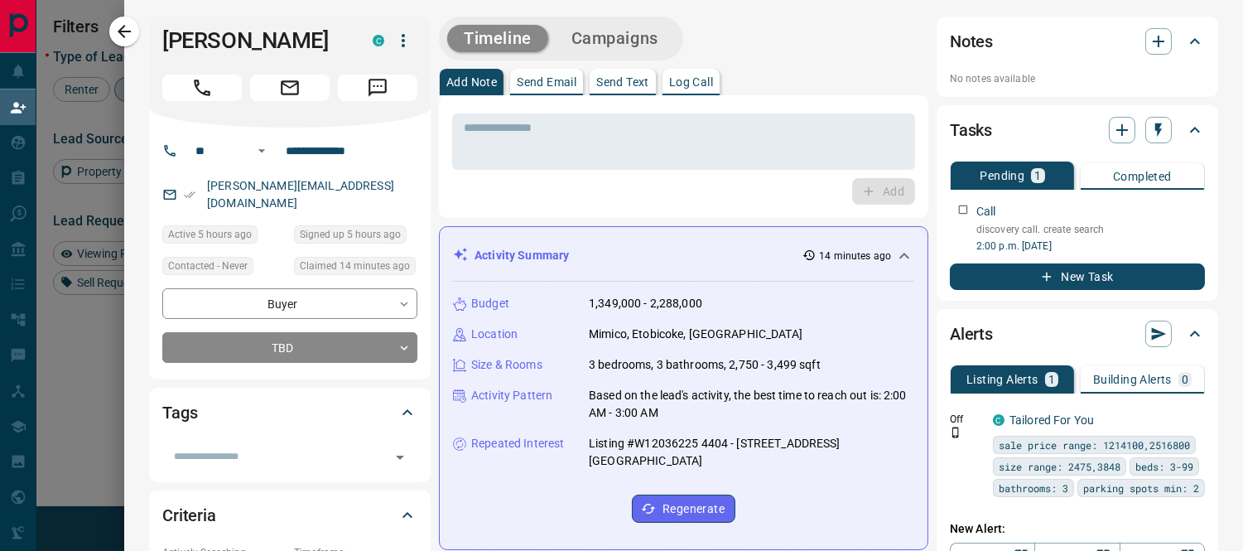
scroll to position [400, 888]
click at [124, 31] on icon "button" at bounding box center [124, 32] width 20 height 20
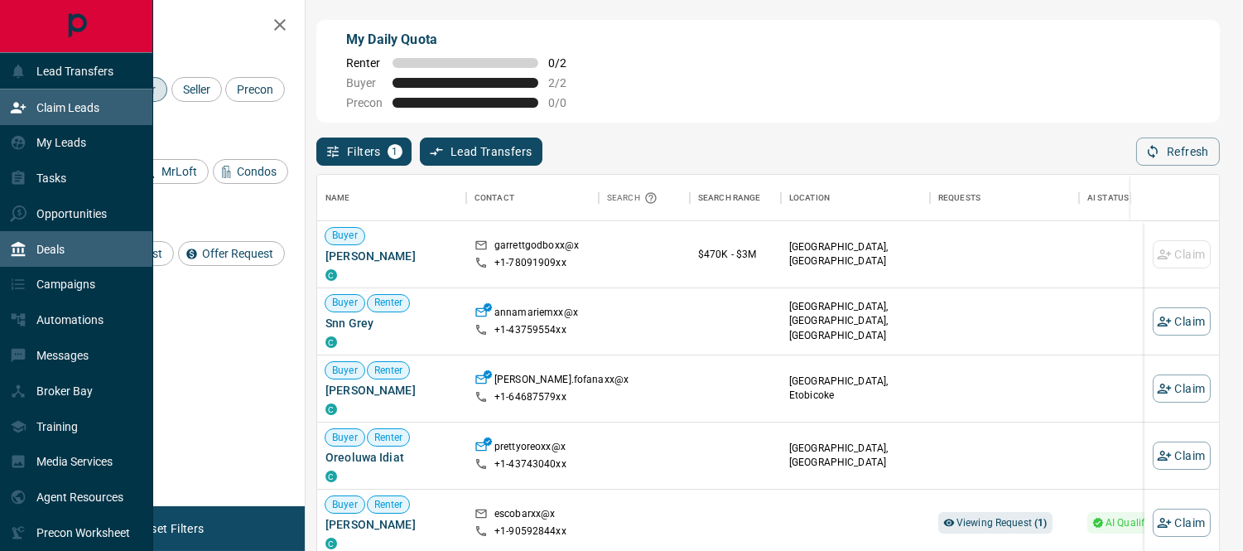
click at [52, 245] on p "Deals" at bounding box center [50, 249] width 28 height 13
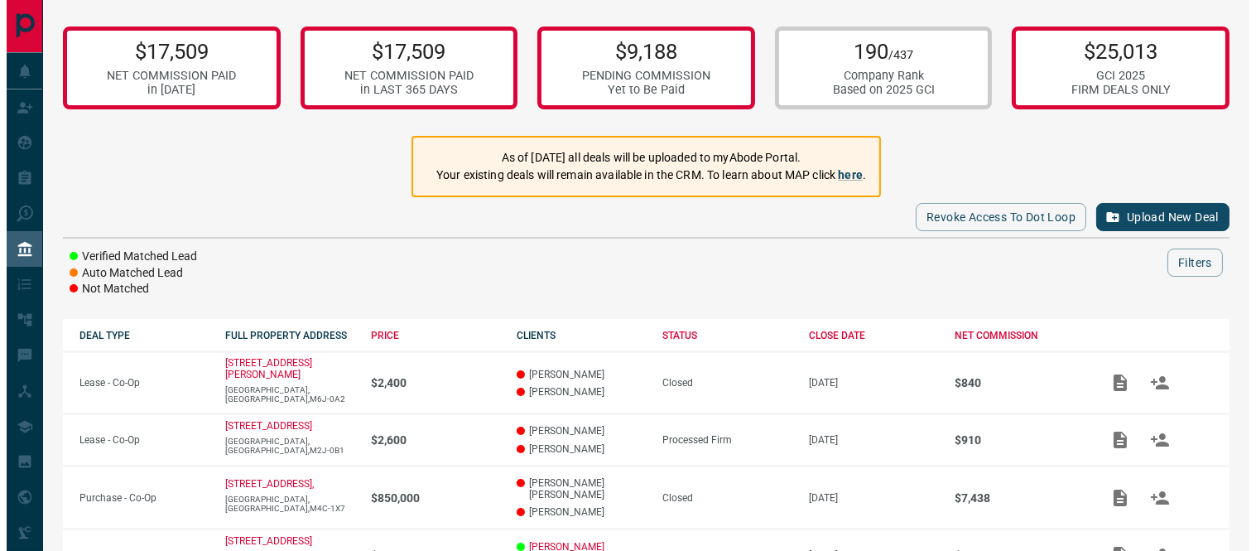
scroll to position [211, 0]
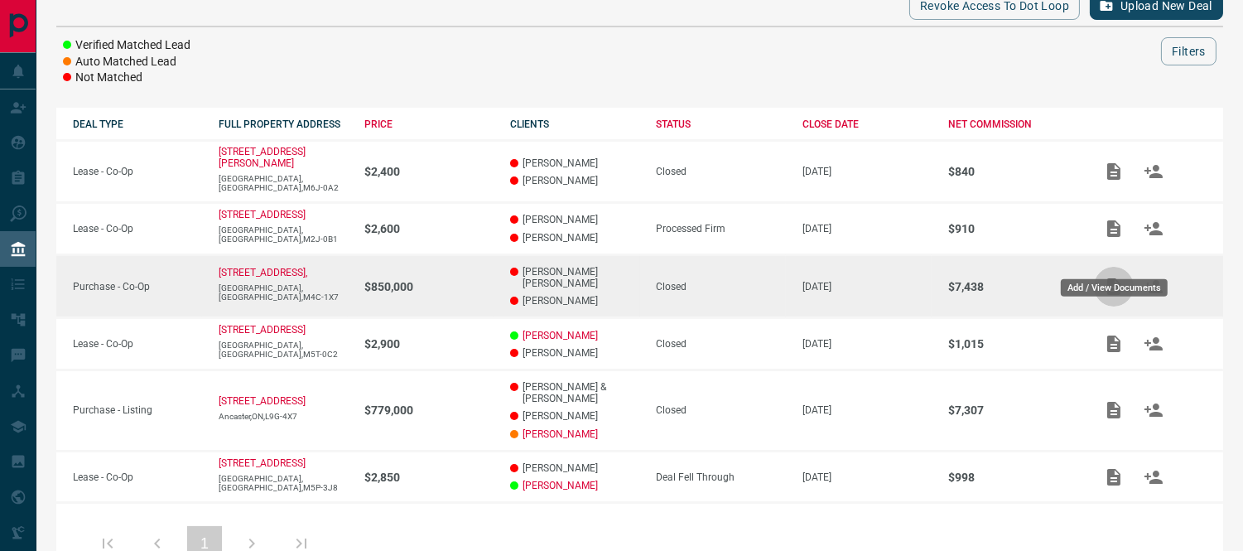
click at [1114, 278] on icon "Add / View Documents" at bounding box center [1113, 286] width 13 height 17
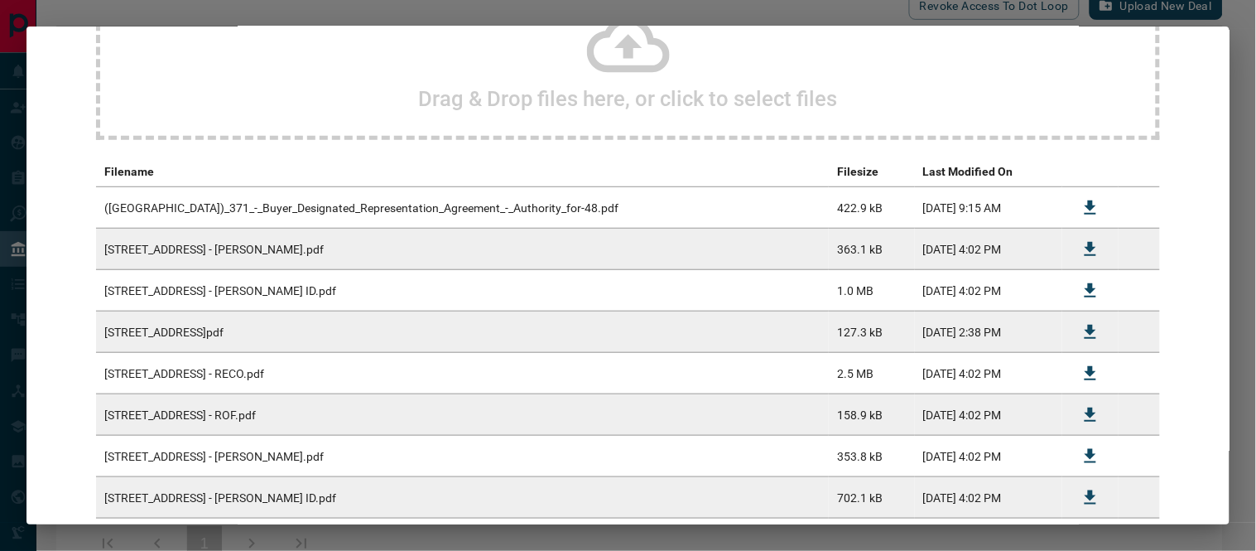
scroll to position [0, 0]
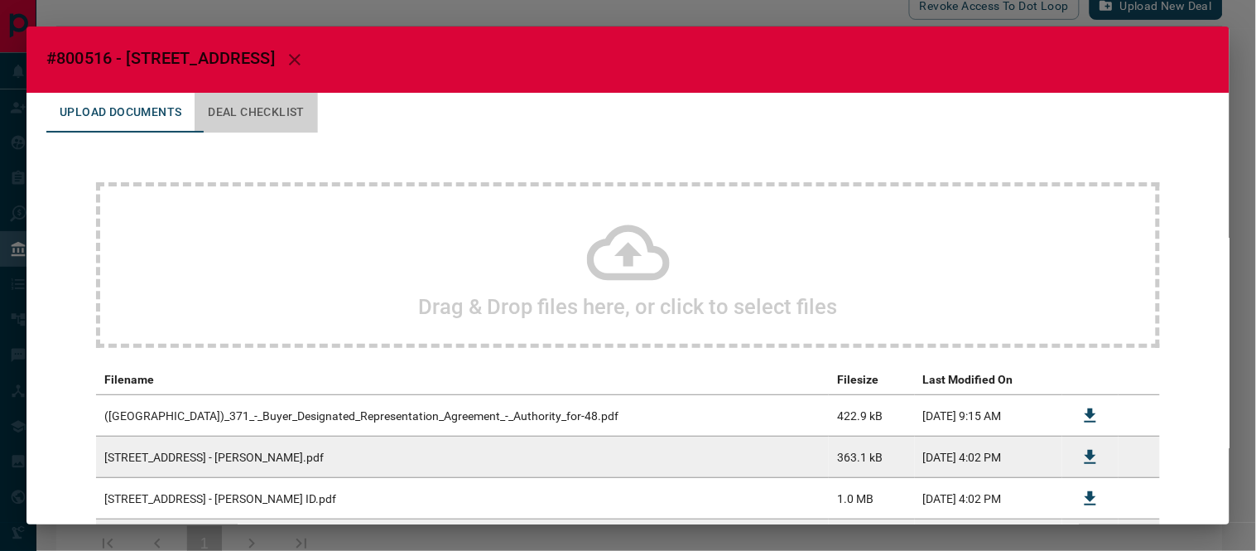
click at [280, 111] on button "Deal Checklist" at bounding box center [256, 113] width 123 height 40
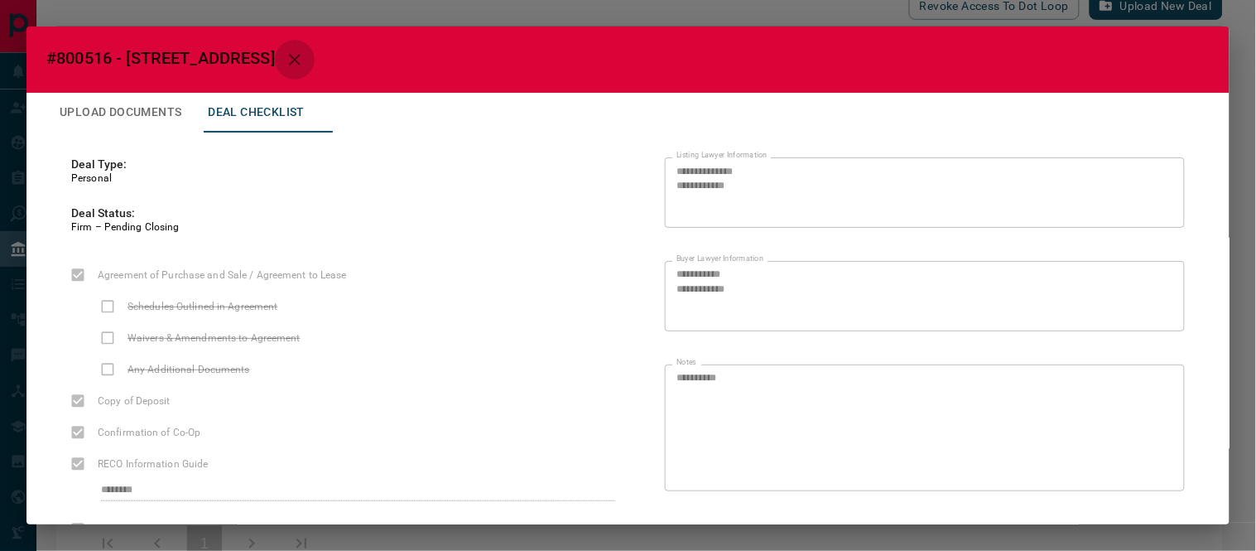
click at [305, 64] on icon "button" at bounding box center [295, 60] width 20 height 20
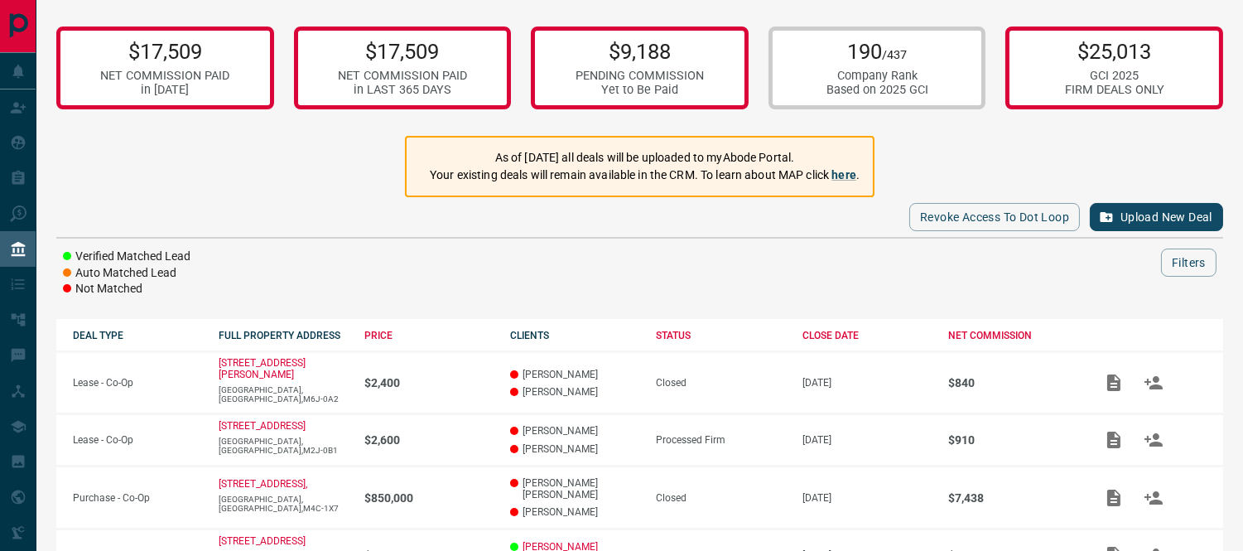
click at [878, 54] on p "190 /437" at bounding box center [877, 51] width 102 height 25
click at [193, 171] on div "$17,509 NET COMMISSION PAID in [DATE] $17,509 NET COMMISSION PAID in LAST 365 D…" at bounding box center [639, 405] width 1206 height 811
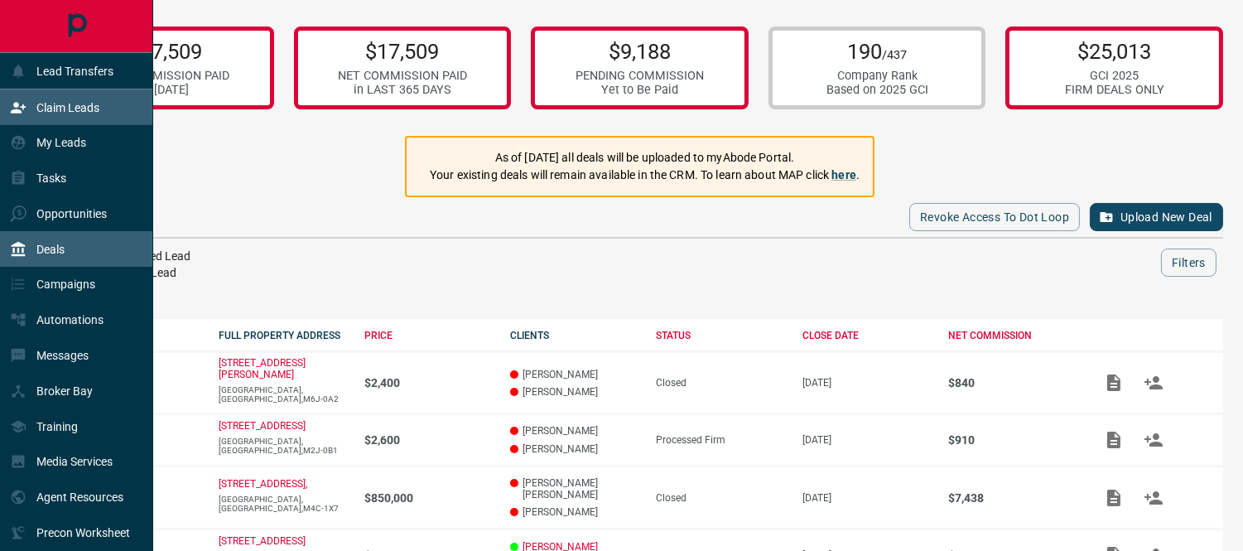
click at [21, 108] on icon at bounding box center [18, 107] width 17 height 17
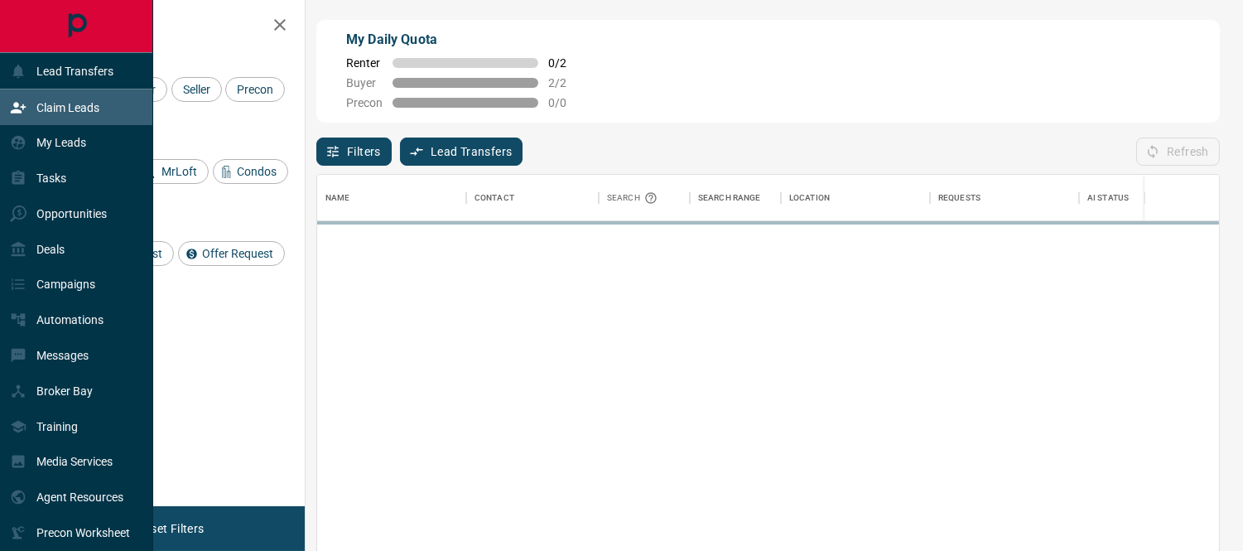
scroll to position [400, 888]
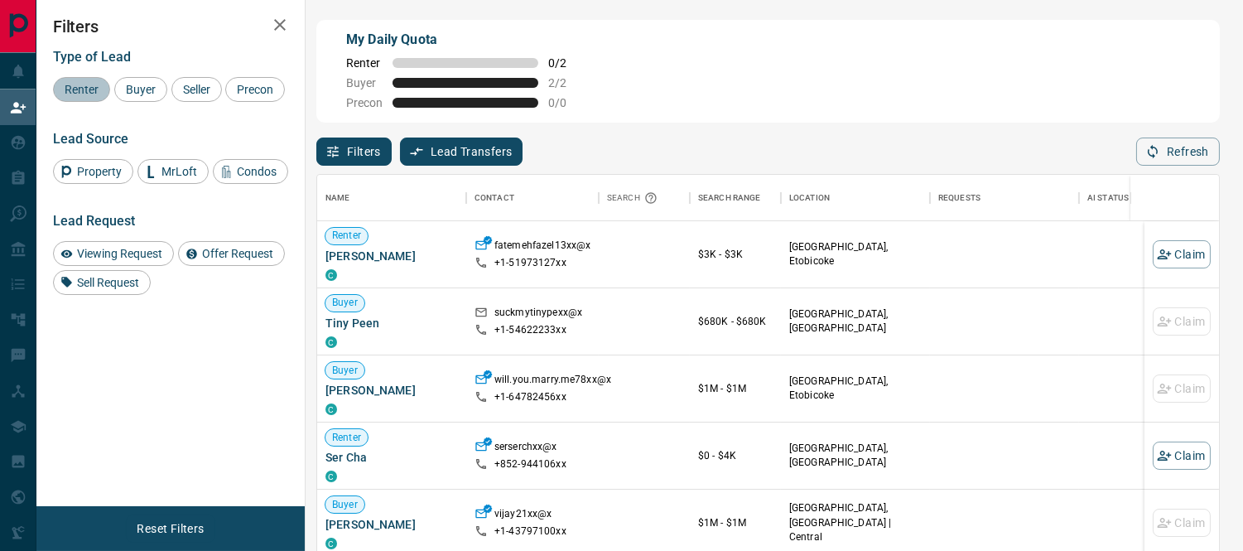
click at [87, 83] on span "Renter" at bounding box center [82, 89] width 46 height 13
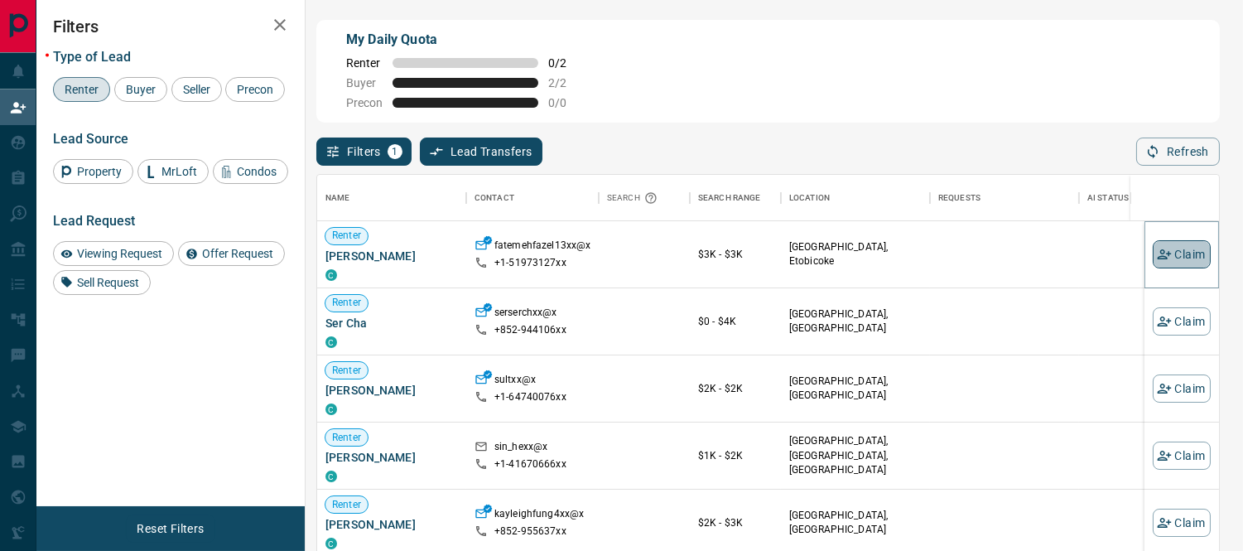
click at [1159, 255] on button "Claim" at bounding box center [1181, 254] width 58 height 28
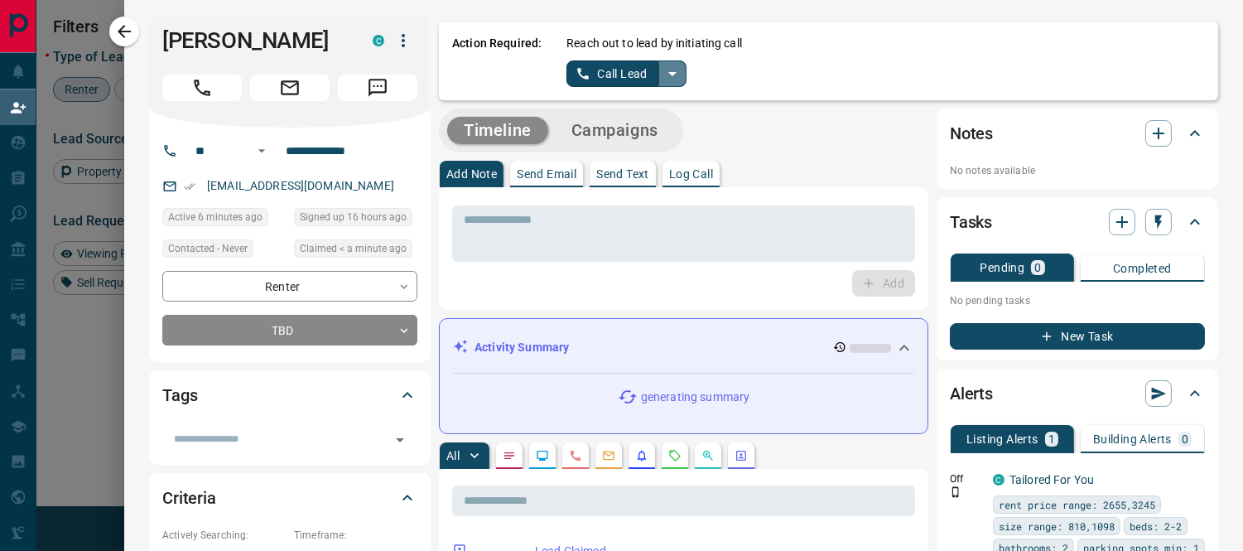
click at [662, 79] on icon "split button" at bounding box center [672, 74] width 20 height 20
click at [623, 133] on li "Log Manual Call" at bounding box center [625, 130] width 101 height 25
click at [606, 64] on button "Log Manual Call" at bounding box center [620, 73] width 109 height 26
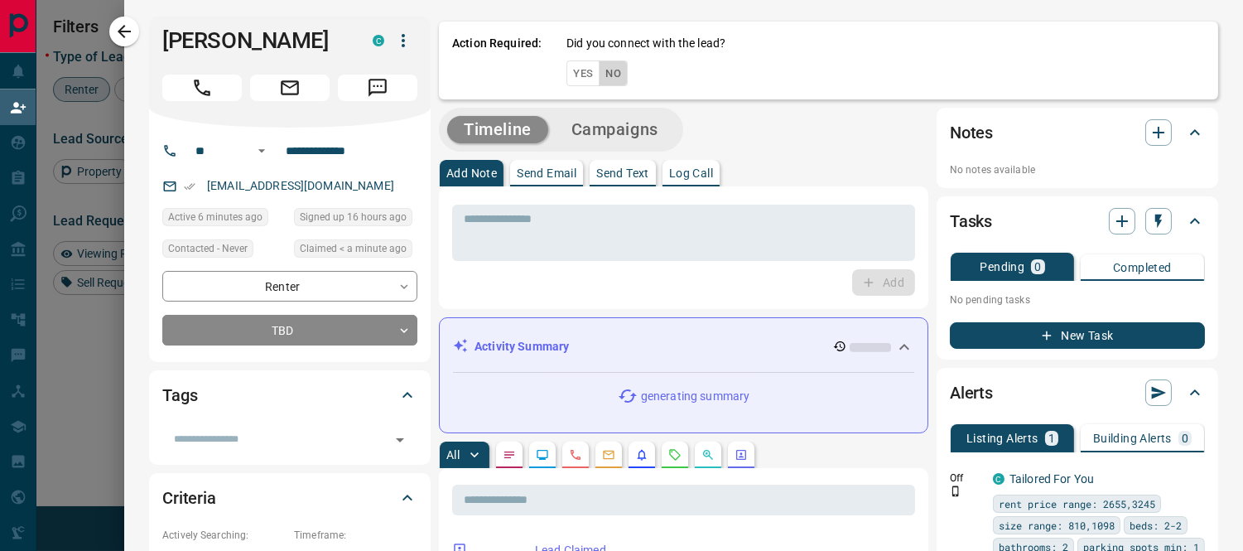
click at [600, 73] on button "No" at bounding box center [613, 73] width 29 height 26
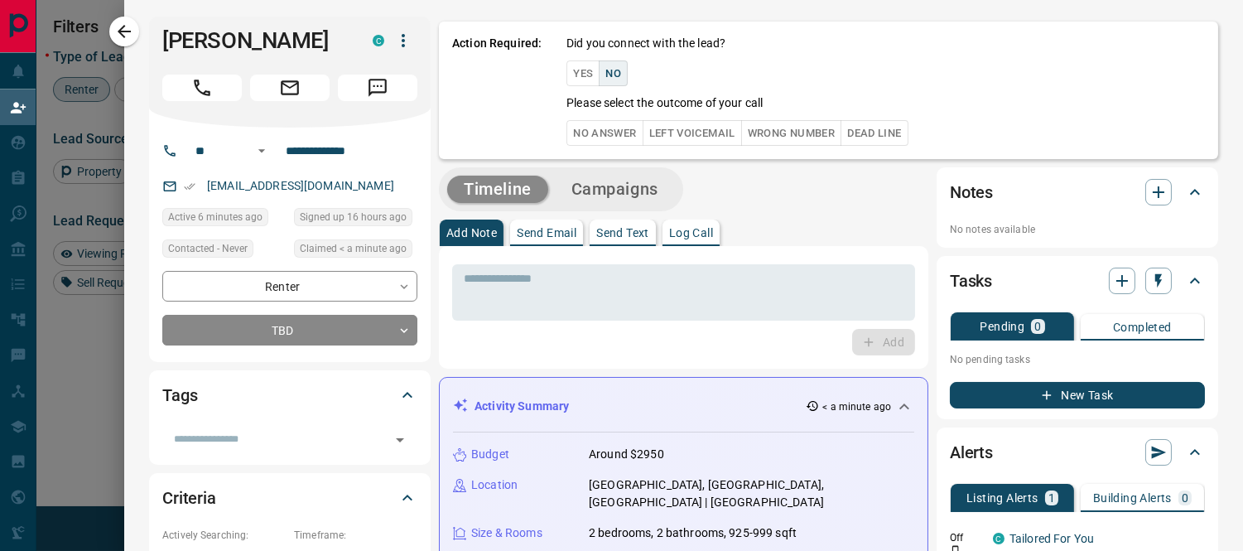
click at [600, 130] on button "No Answer" at bounding box center [604, 133] width 76 height 26
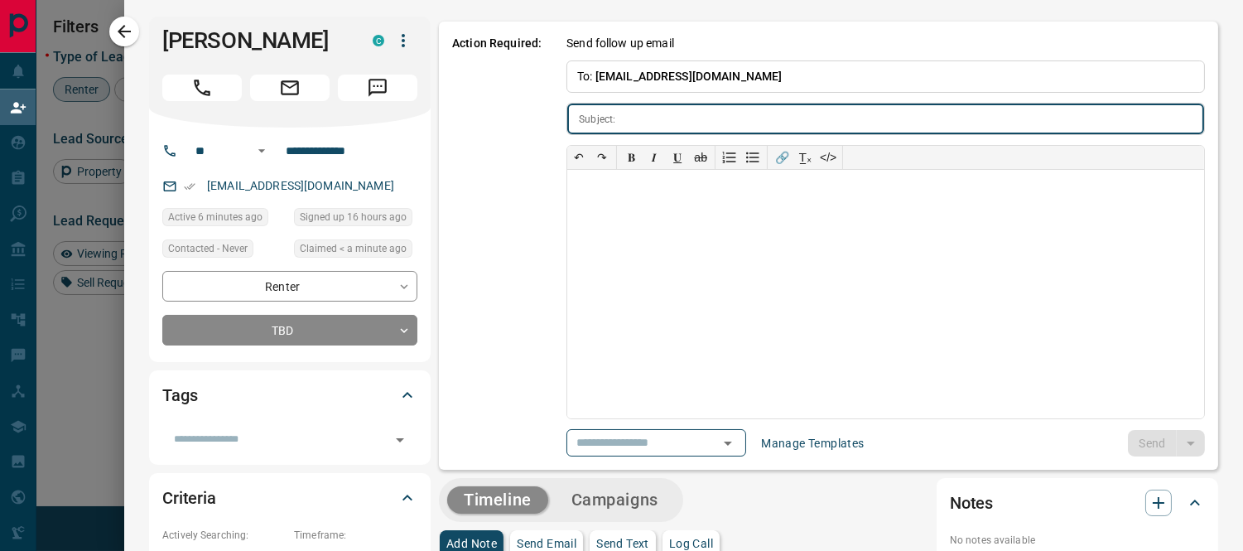
type input "**********"
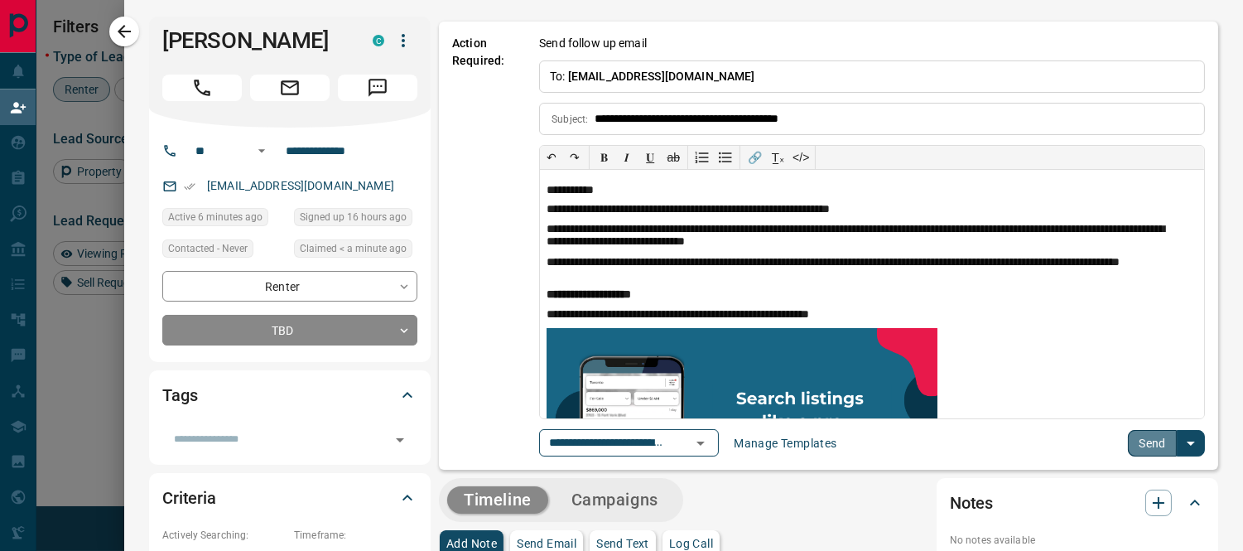
click at [1135, 443] on button "Send" at bounding box center [1152, 443] width 49 height 26
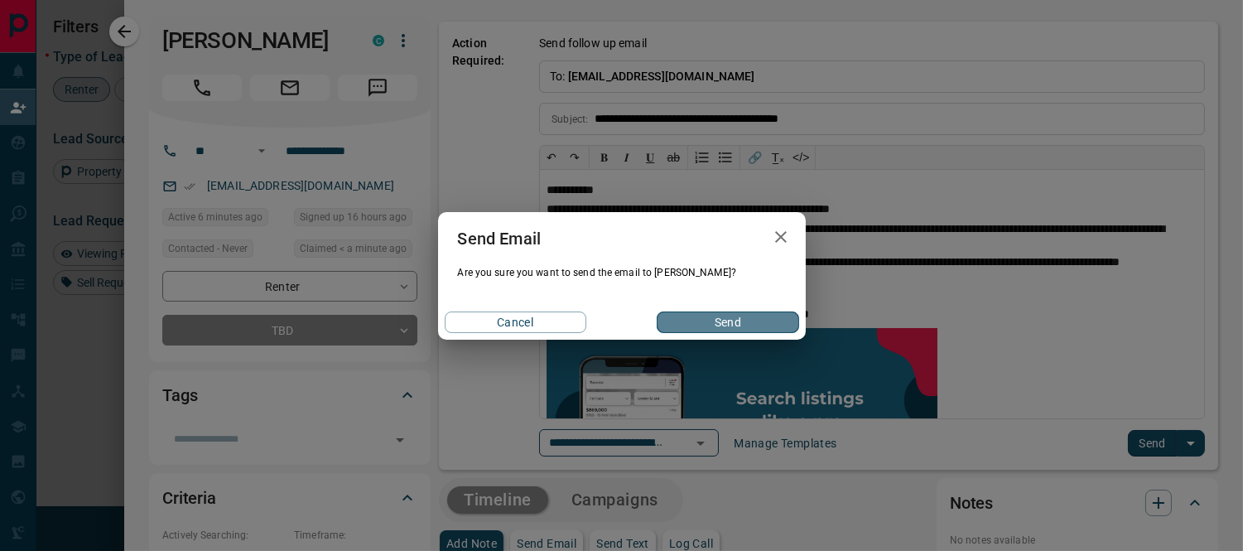
click at [739, 316] on button "Send" at bounding box center [728, 322] width 142 height 22
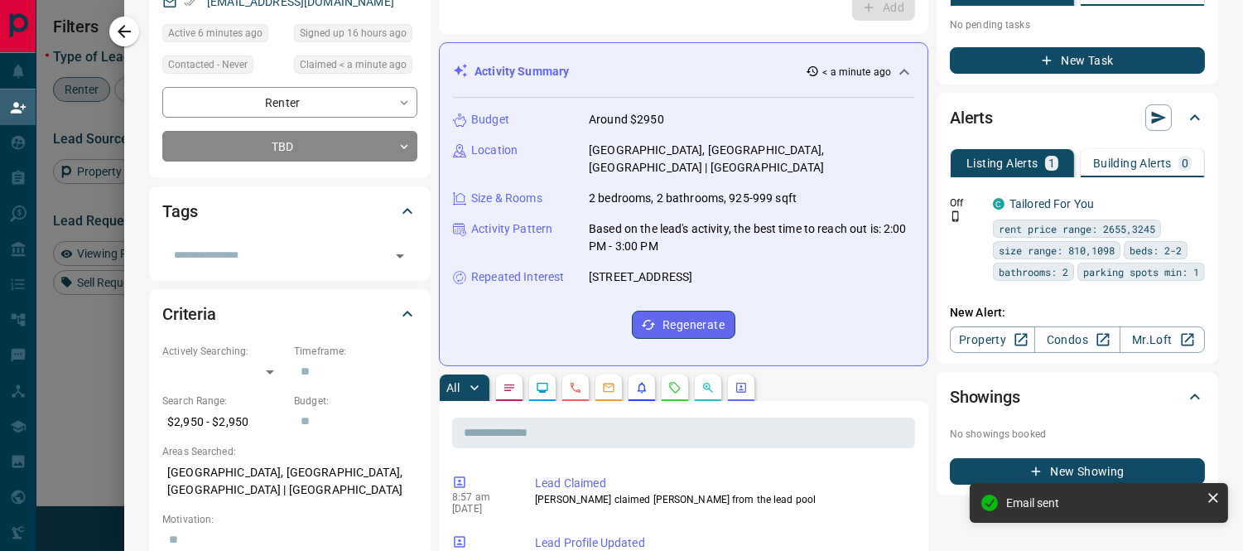
scroll to position [276, 0]
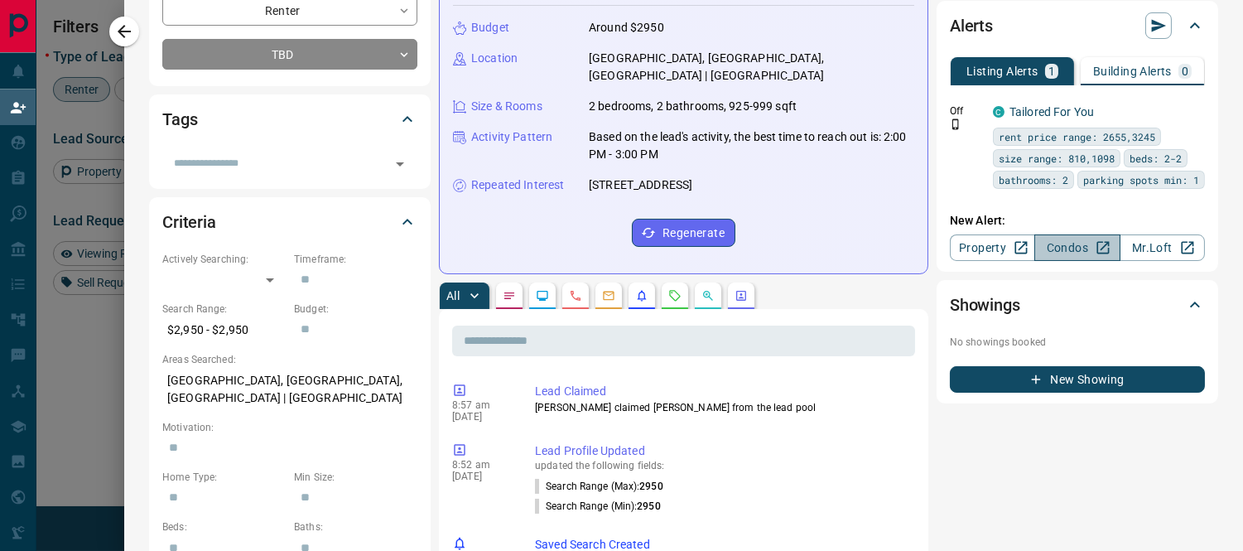
click at [1056, 242] on link "Condos" at bounding box center [1076, 247] width 85 height 26
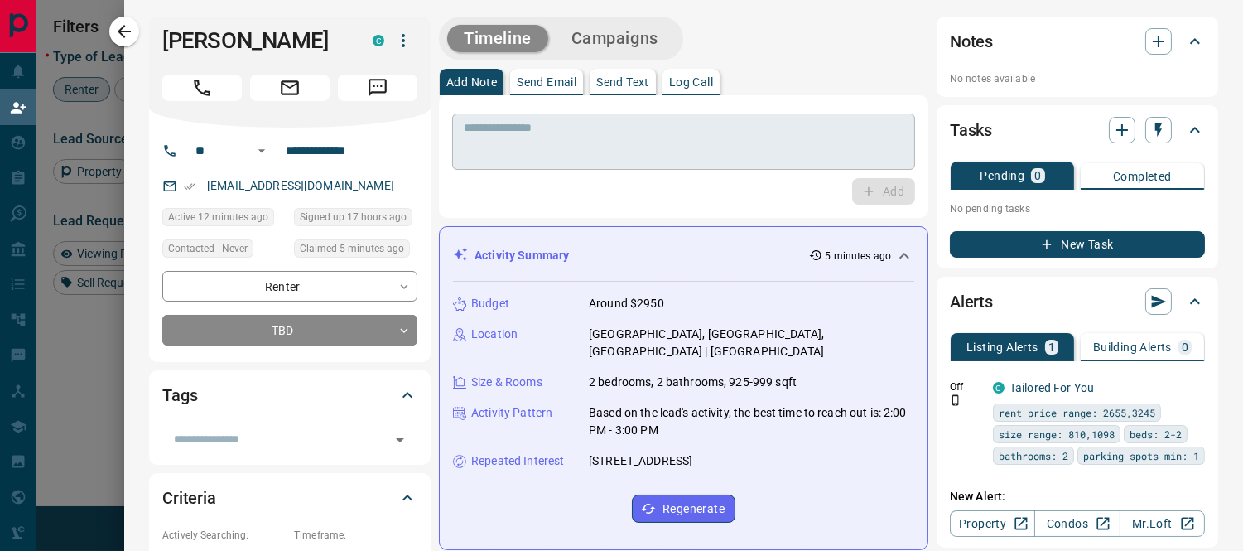
scroll to position [400, 888]
